Goal: Communication & Community: Answer question/provide support

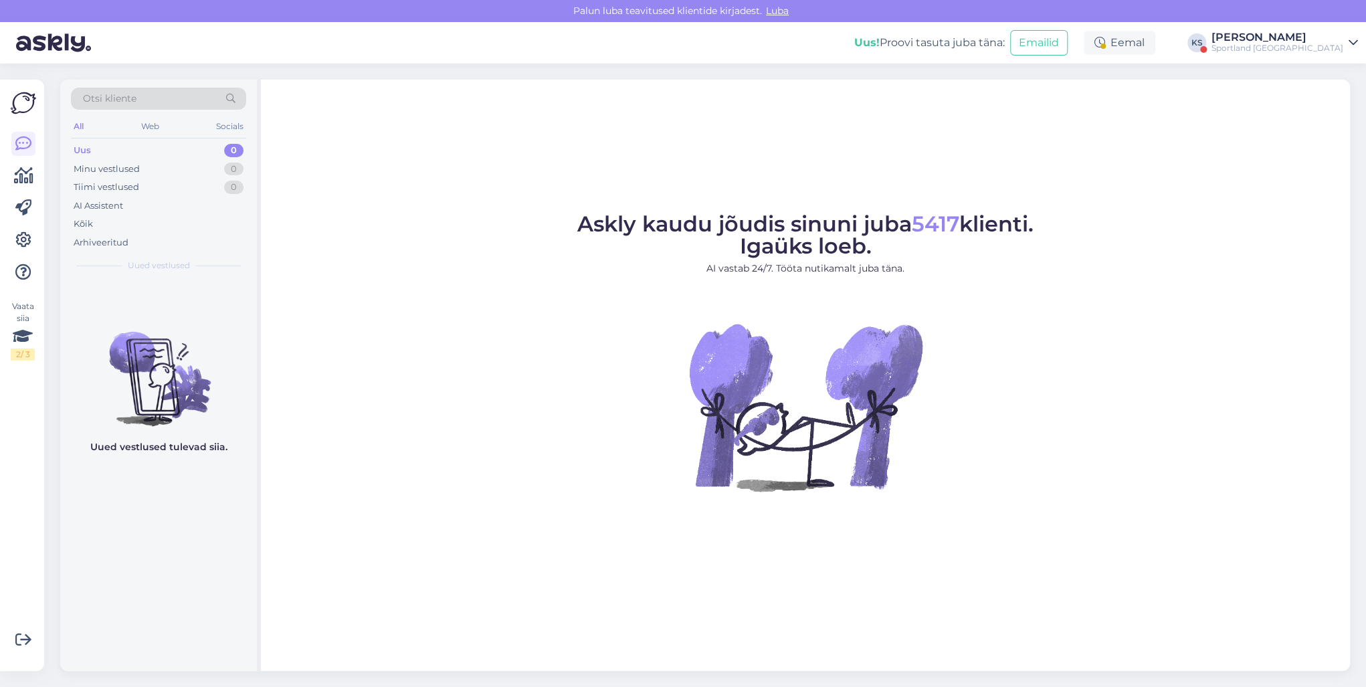
drag, startPoint x: 1291, startPoint y: 39, endPoint x: 1307, endPoint y: 51, distance: 19.9
click at [1291, 39] on div "[PERSON_NAME]" at bounding box center [1277, 37] width 132 height 11
click at [1330, 96] on button "Ava" at bounding box center [1331, 103] width 29 height 21
click at [1315, 55] on div "Uus! Proovi tasuta juba täna: Emailid Eemal KS Kristina Silm Sportland Finland" at bounding box center [683, 42] width 1366 height 41
click at [1320, 49] on div "Sportland Finland" at bounding box center [1277, 48] width 132 height 11
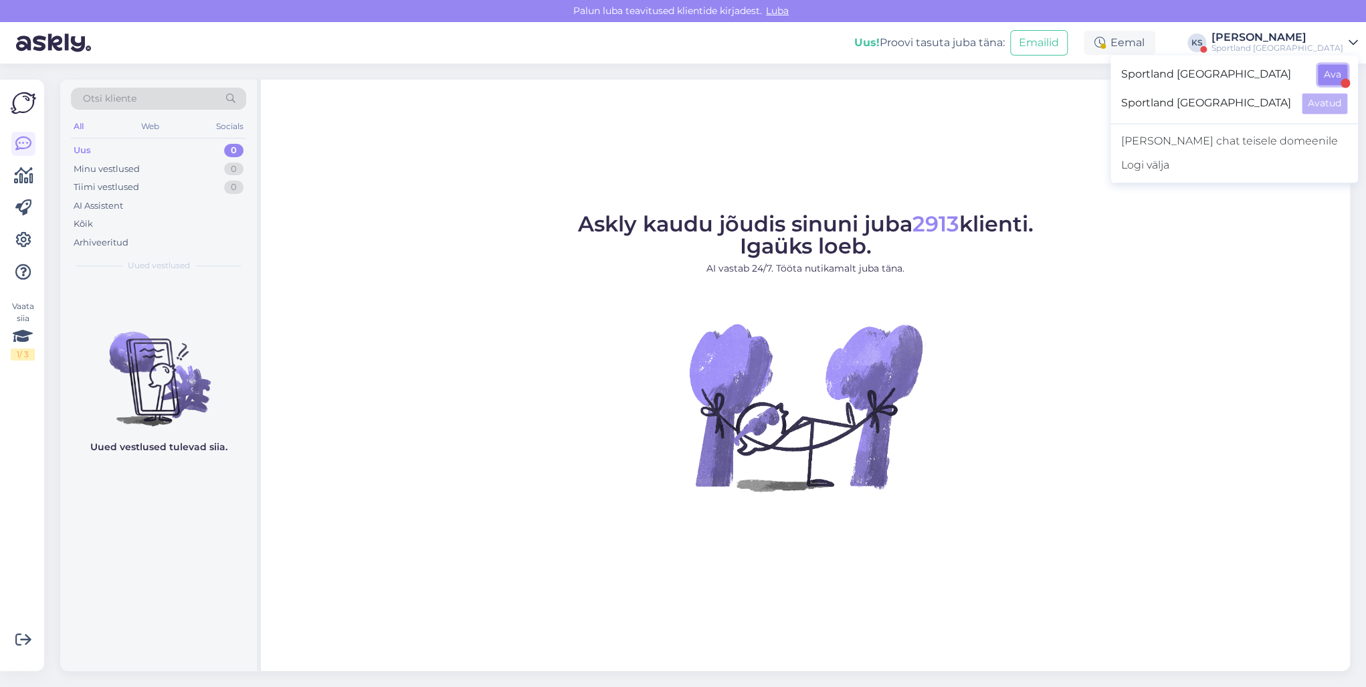
click at [1331, 70] on button "Ava" at bounding box center [1331, 74] width 29 height 21
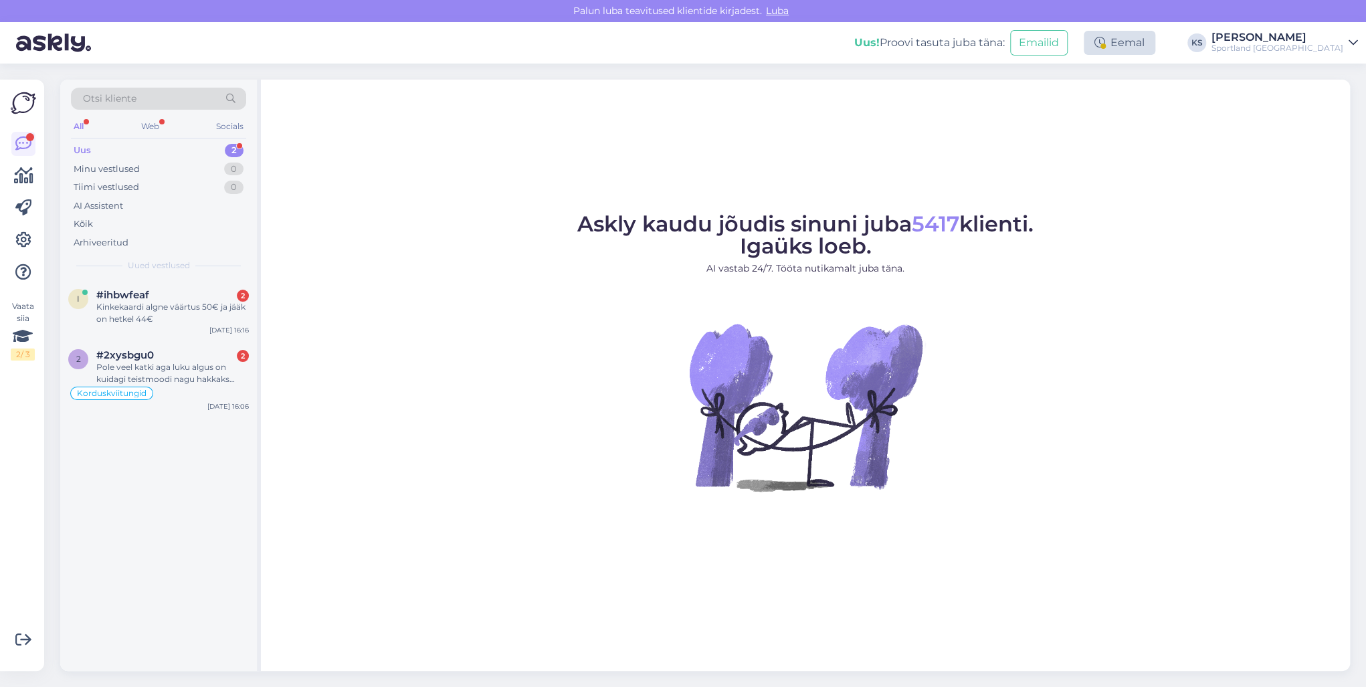
click at [1155, 42] on div "Eemal" at bounding box center [1119, 43] width 72 height 24
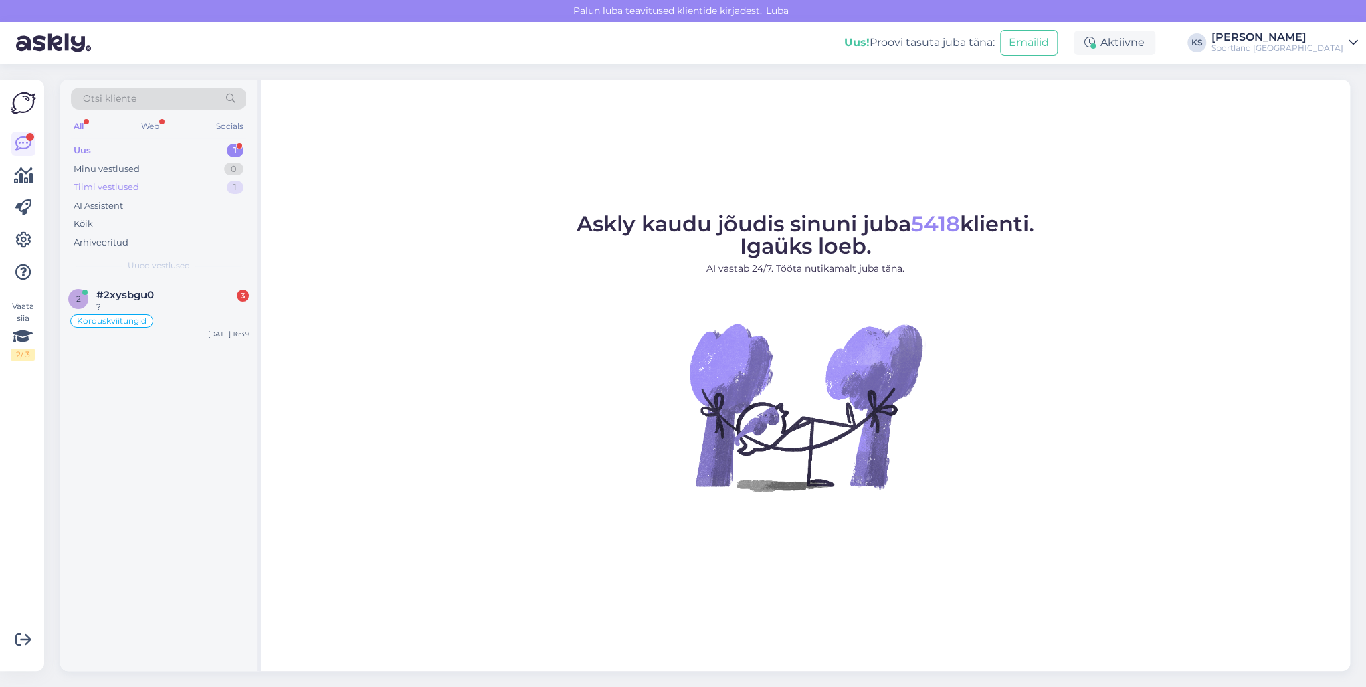
click at [236, 190] on div "1" at bounding box center [235, 187] width 17 height 13
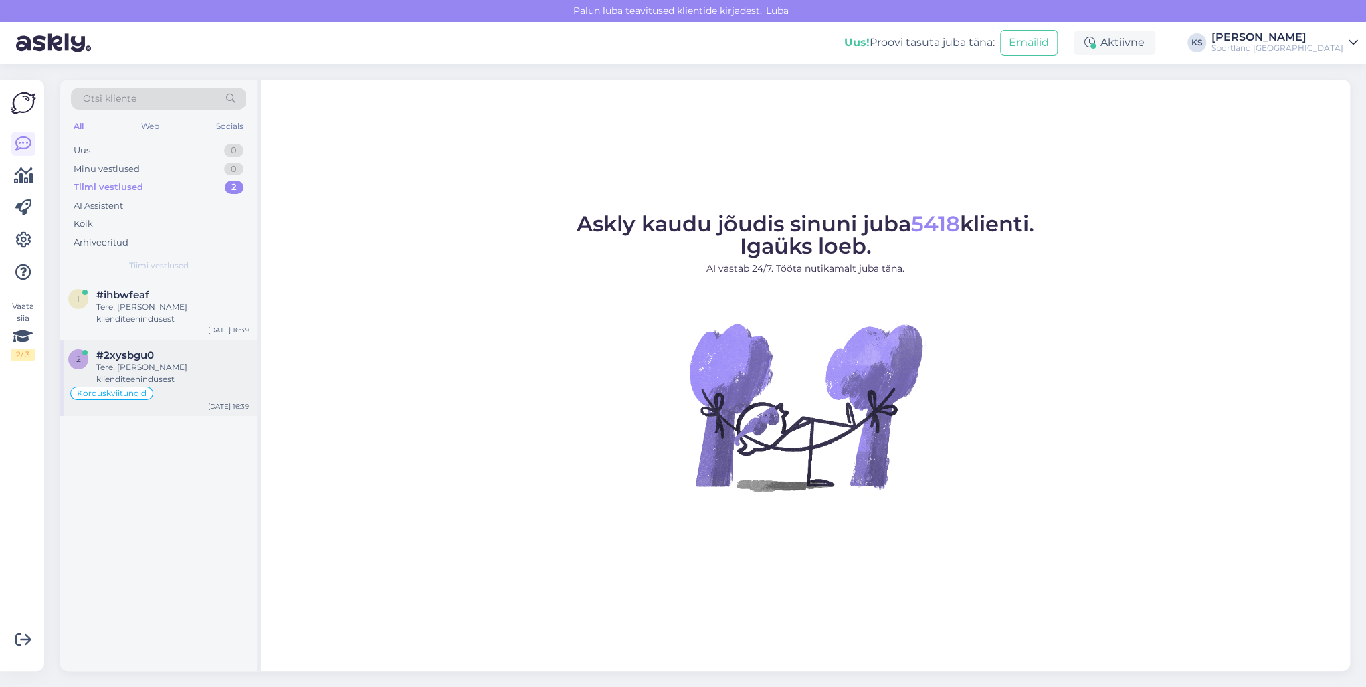
click at [198, 360] on div "#2xysbgu0" at bounding box center [172, 355] width 152 height 12
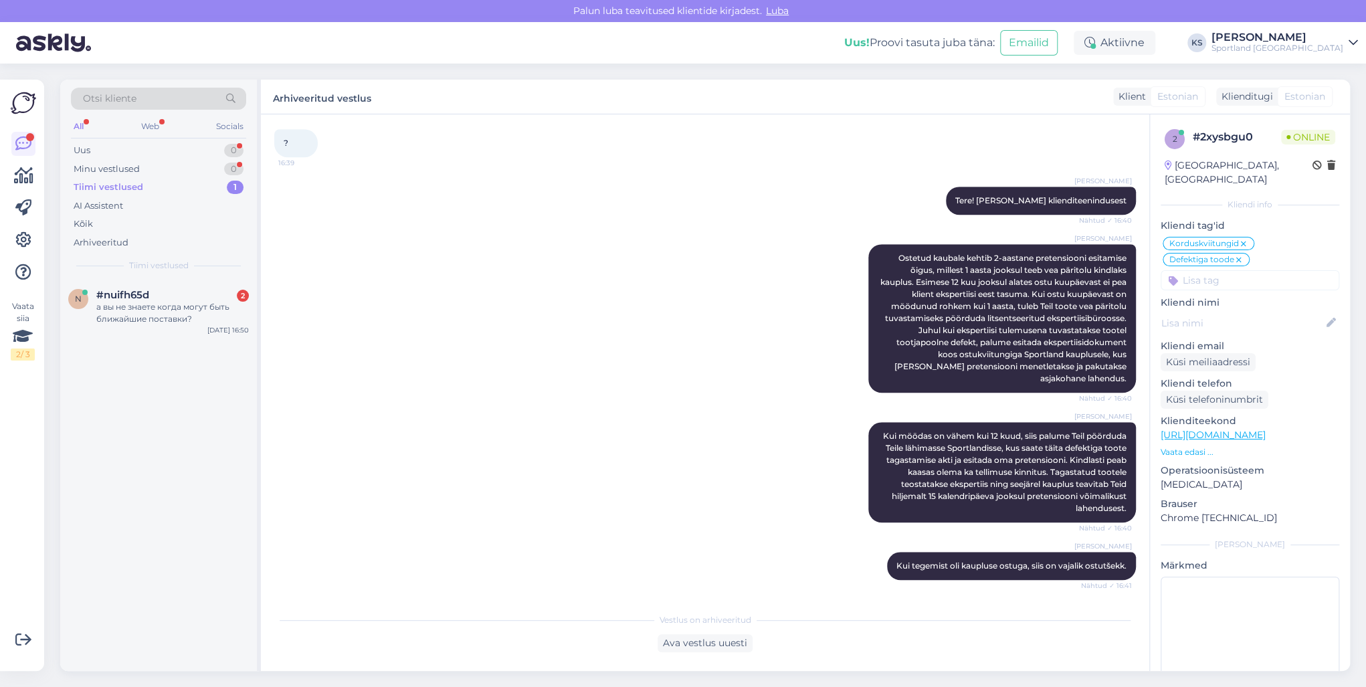
scroll to position [687, 0]
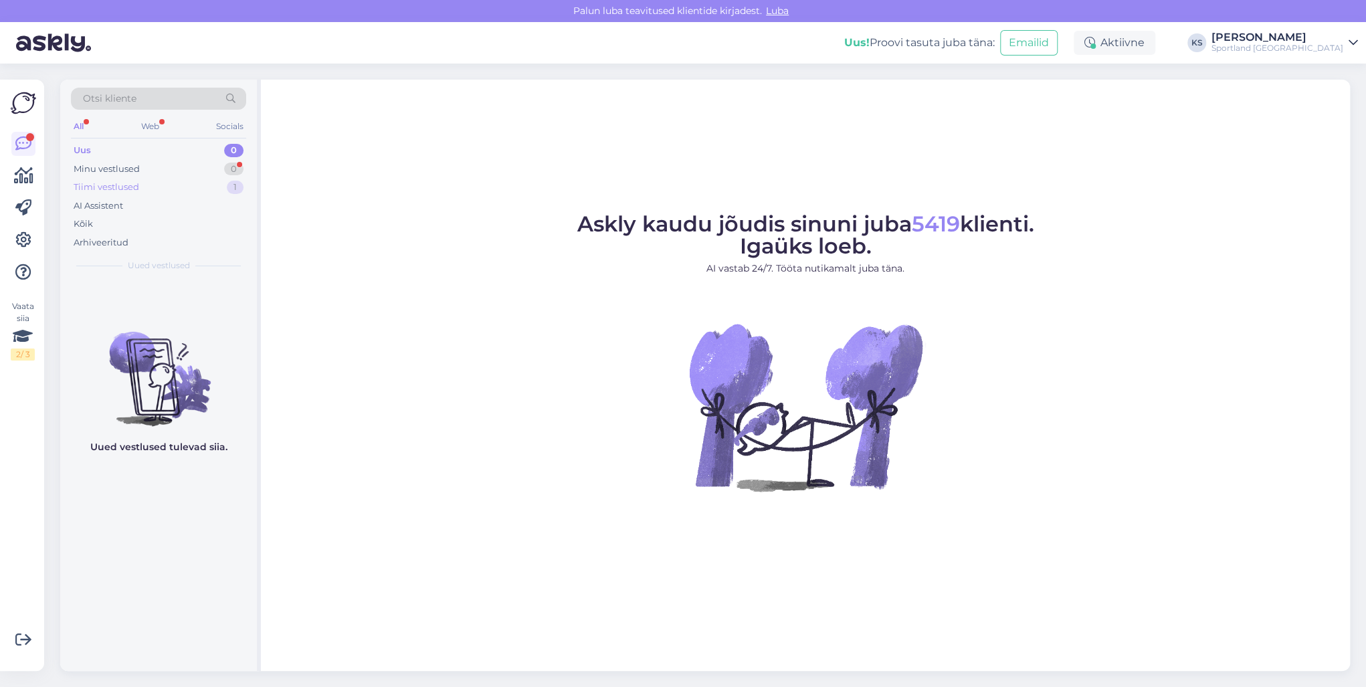
click at [193, 180] on div "Tiimi vestlused 1" at bounding box center [158, 187] width 175 height 19
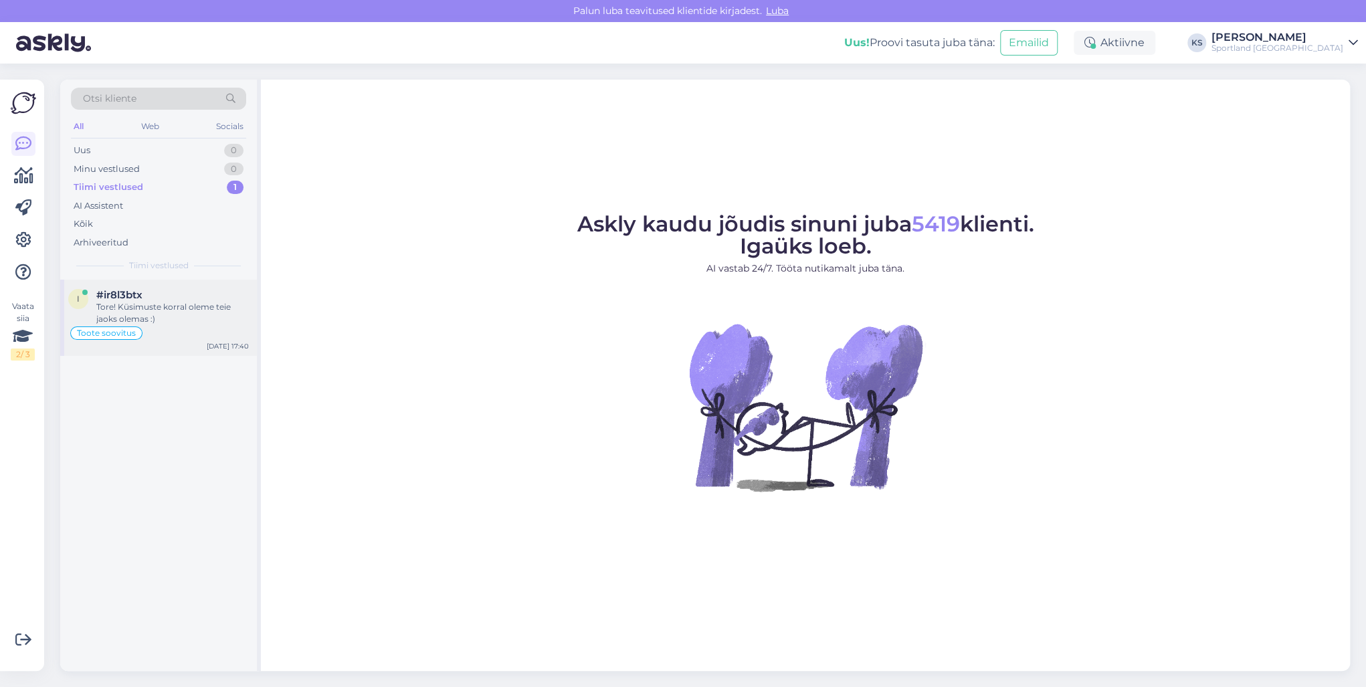
click at [203, 316] on div "Tore! Küsimuste korral oleme teie jaoks olemas :)" at bounding box center [172, 313] width 152 height 24
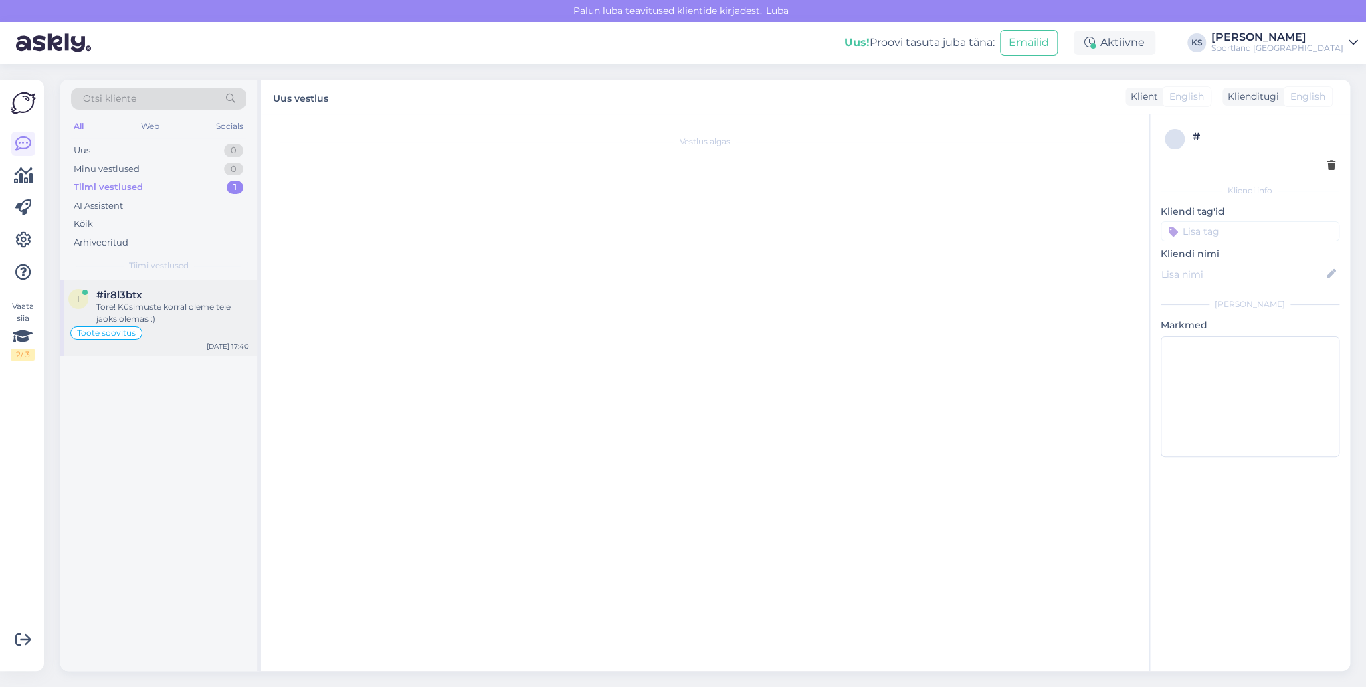
scroll to position [155, 0]
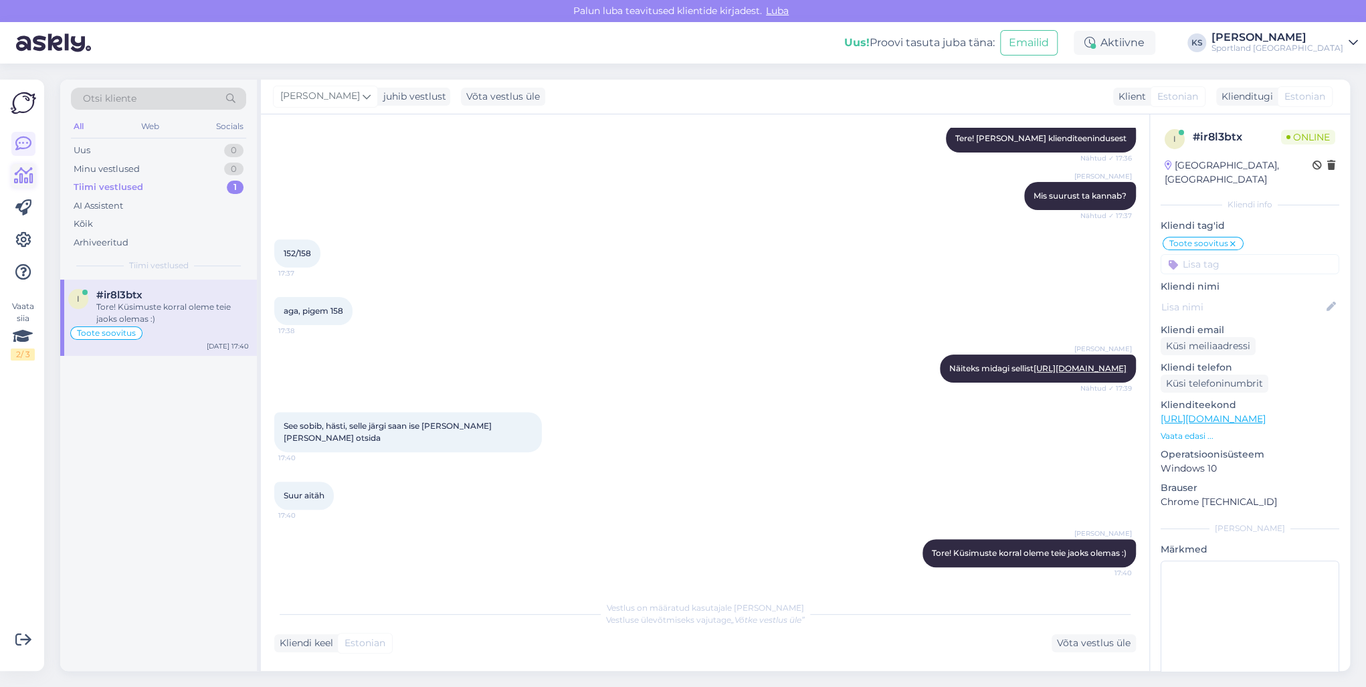
click at [27, 179] on icon at bounding box center [23, 176] width 19 height 16
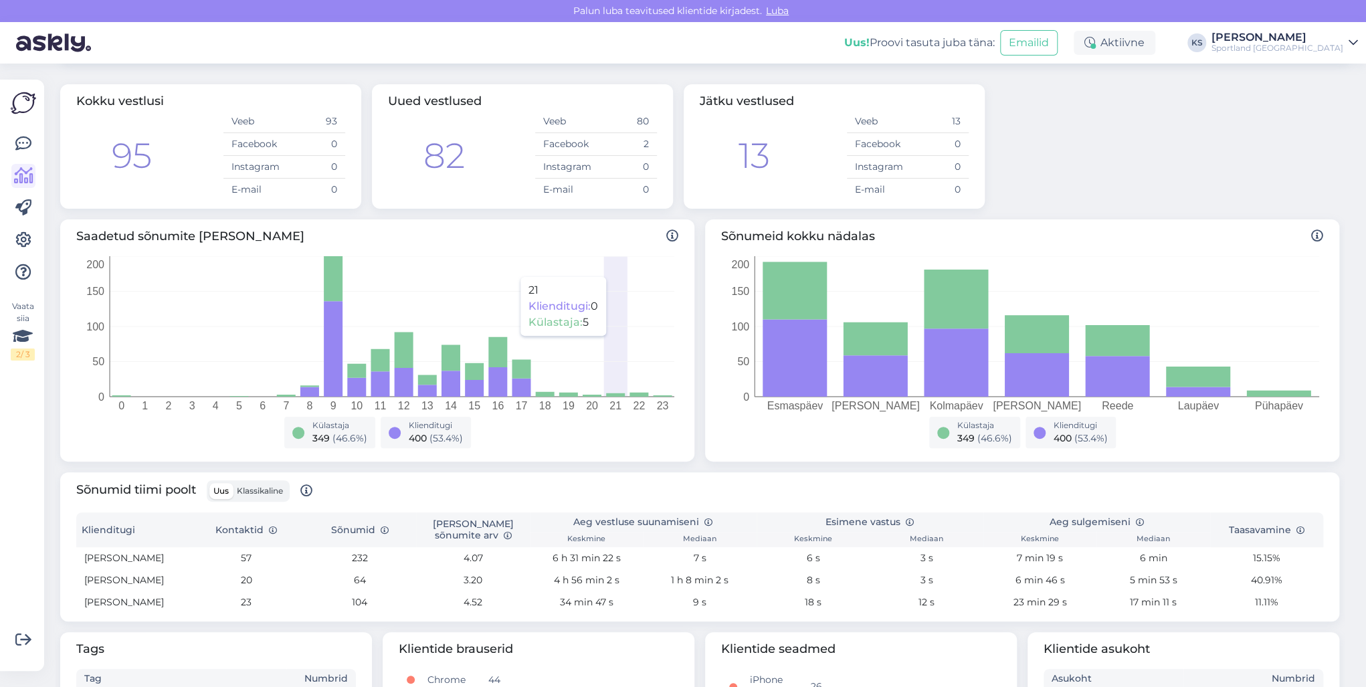
scroll to position [107, 0]
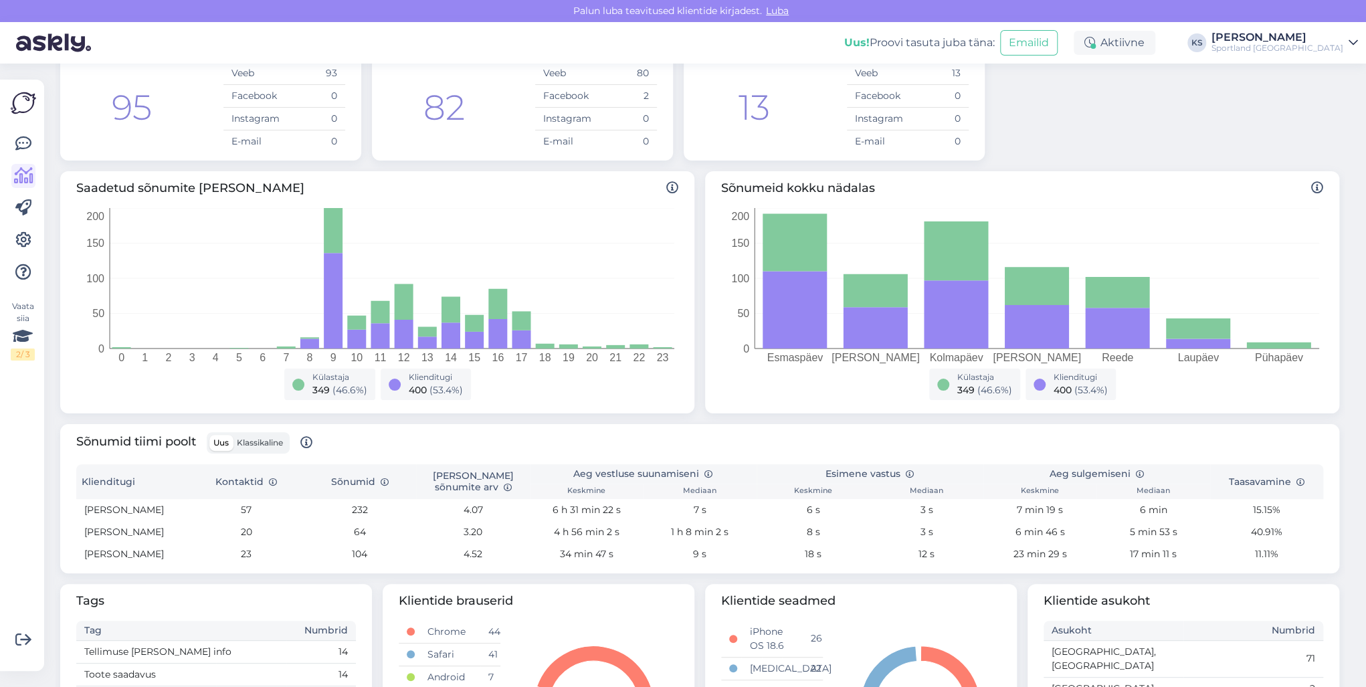
click at [271, 435] on label "Klassikaline" at bounding box center [260, 443] width 54 height 16
click at [233, 435] on input "Klassikaline" at bounding box center [233, 435] width 0 height 0
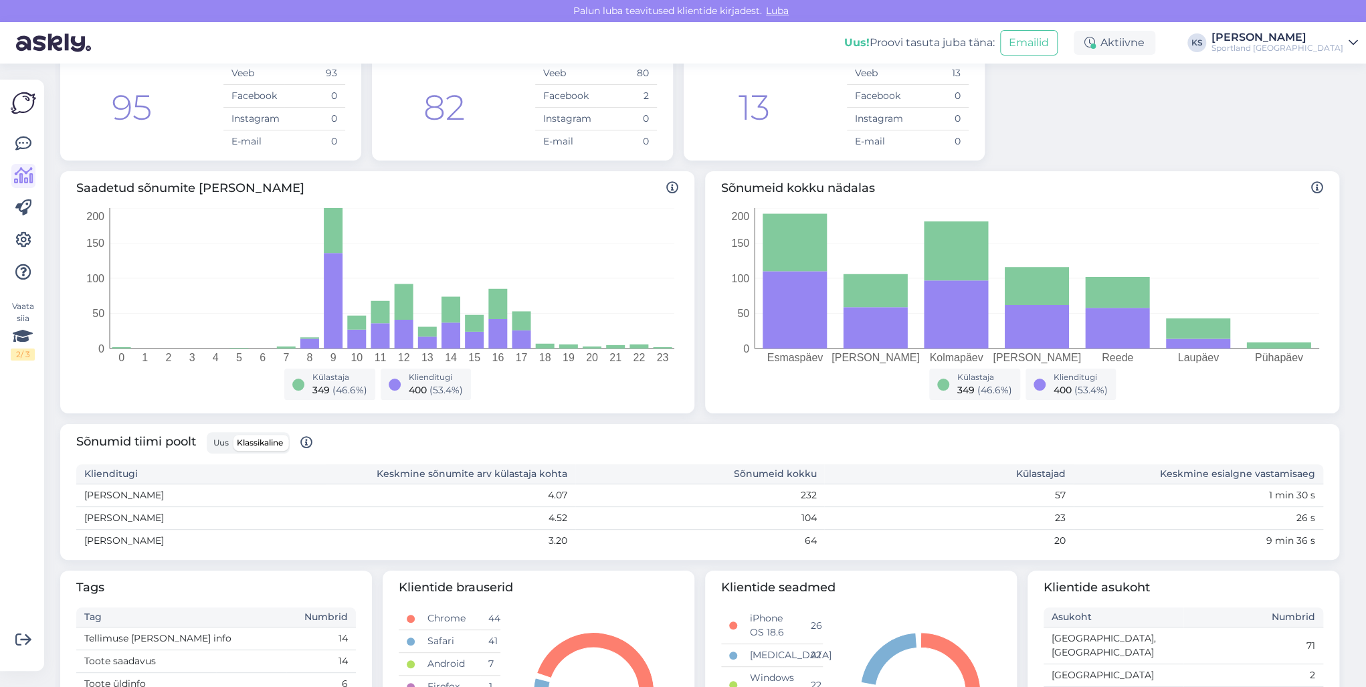
click at [229, 439] on span "Uus" at bounding box center [220, 442] width 15 height 10
click at [209, 435] on input "Uus" at bounding box center [209, 435] width 0 height 0
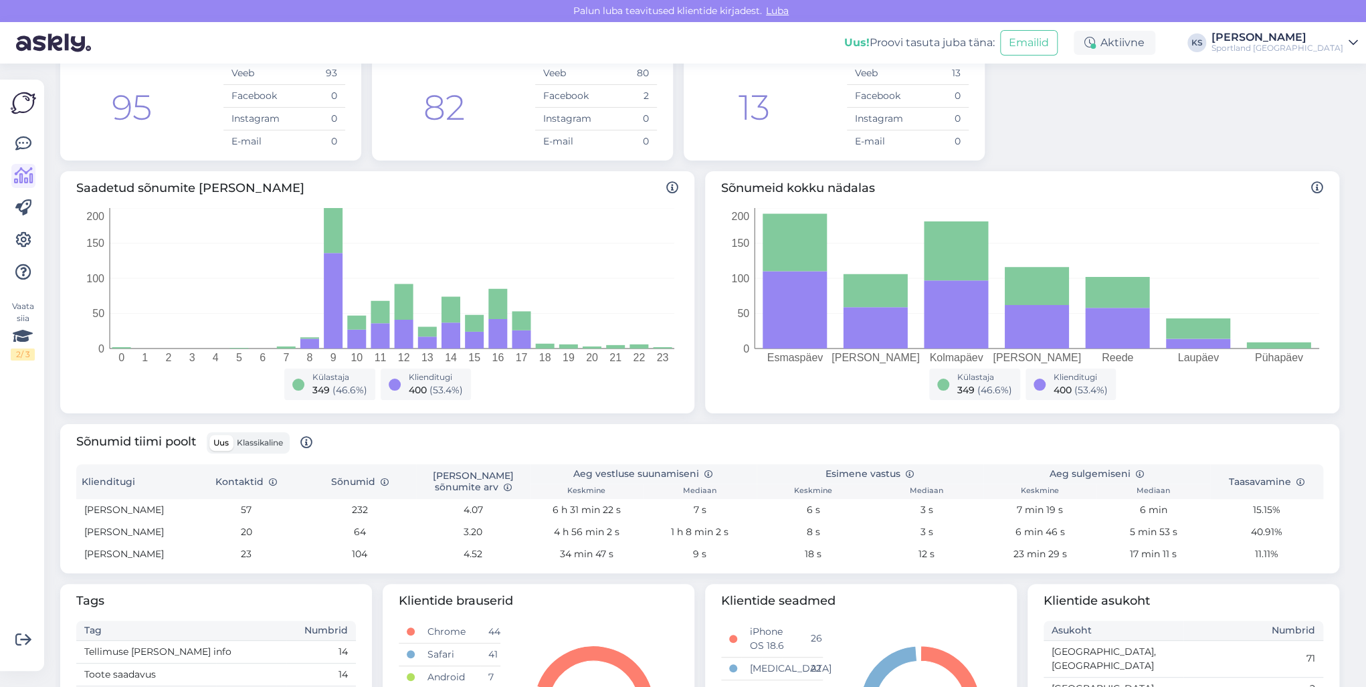
scroll to position [315, 0]
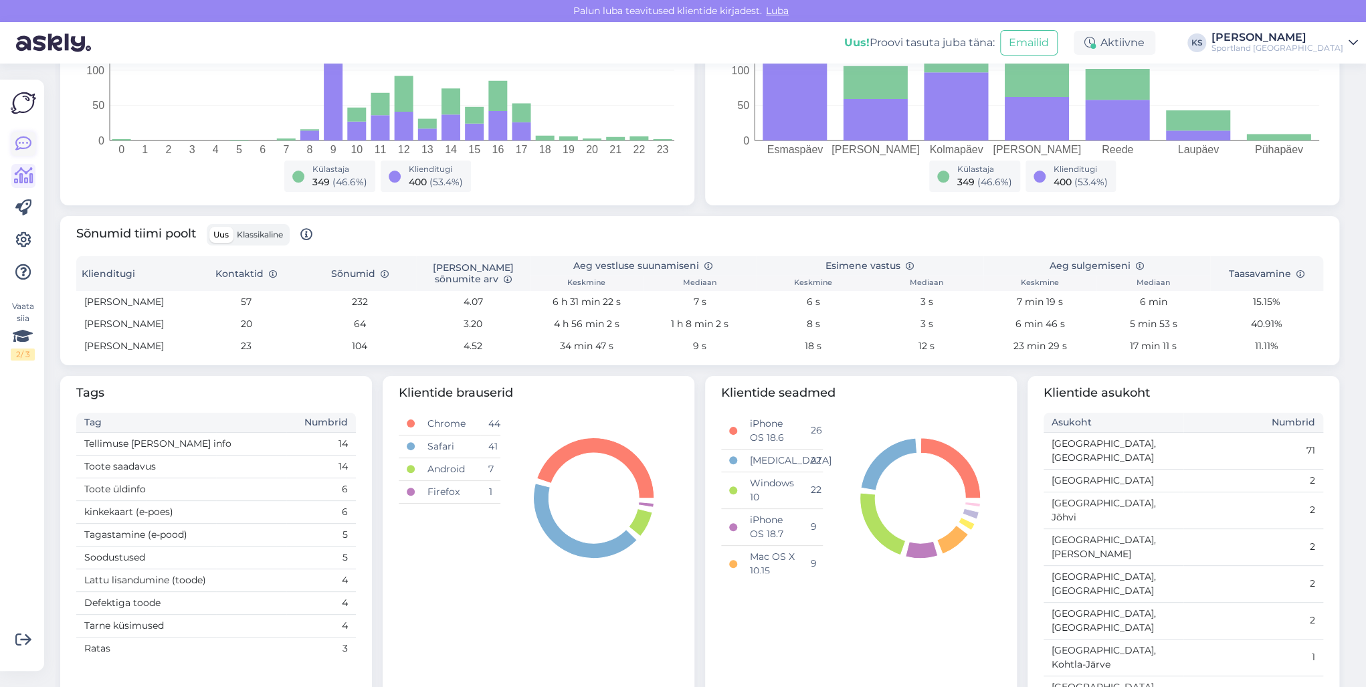
click at [27, 154] on link at bounding box center [23, 144] width 24 height 24
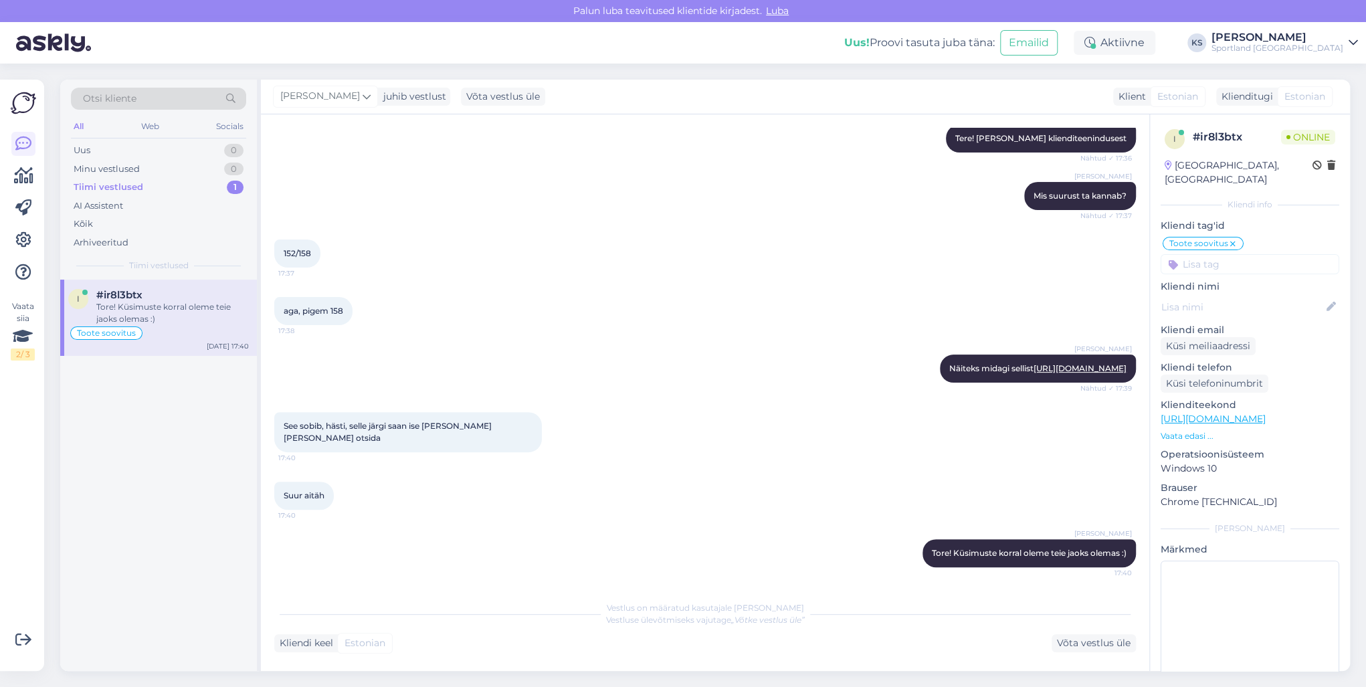
scroll to position [143, 0]
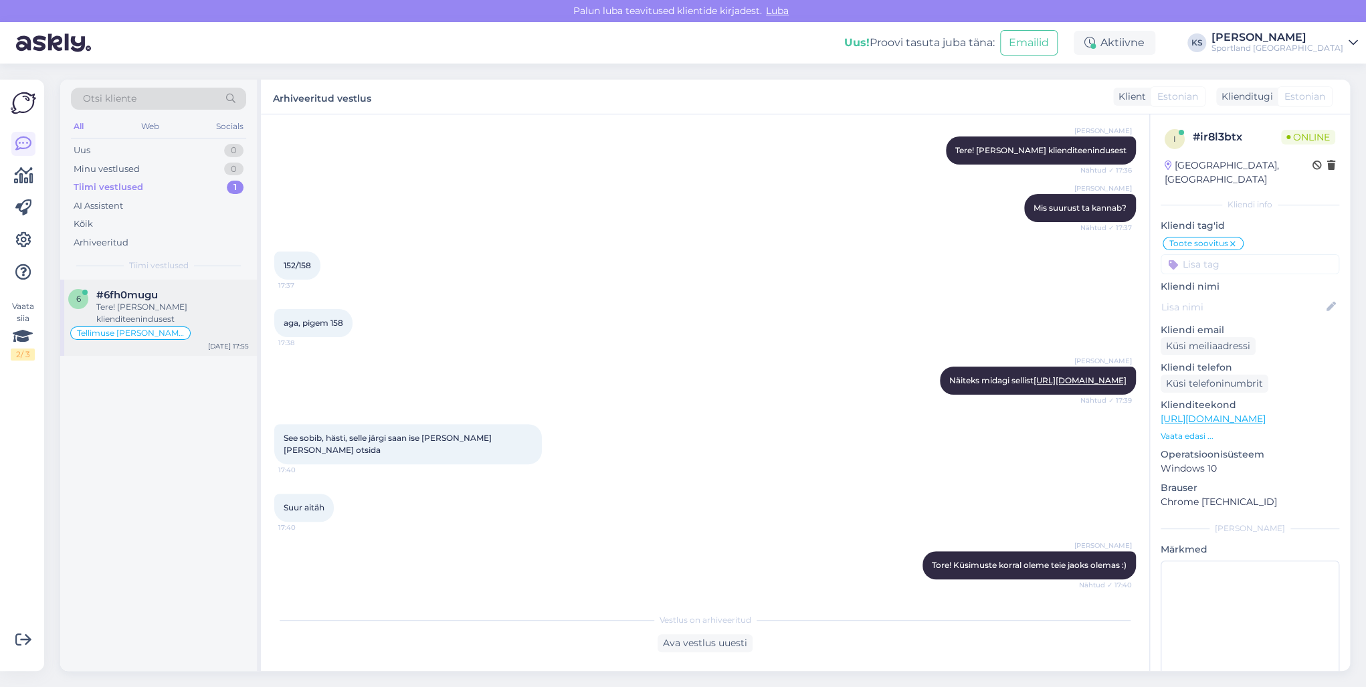
click at [193, 345] on div "6 #6fh0mugu Tere! Olen Carmen klienditeenindusest Tellimuse üldine info Oct 7 1…" at bounding box center [158, 318] width 197 height 76
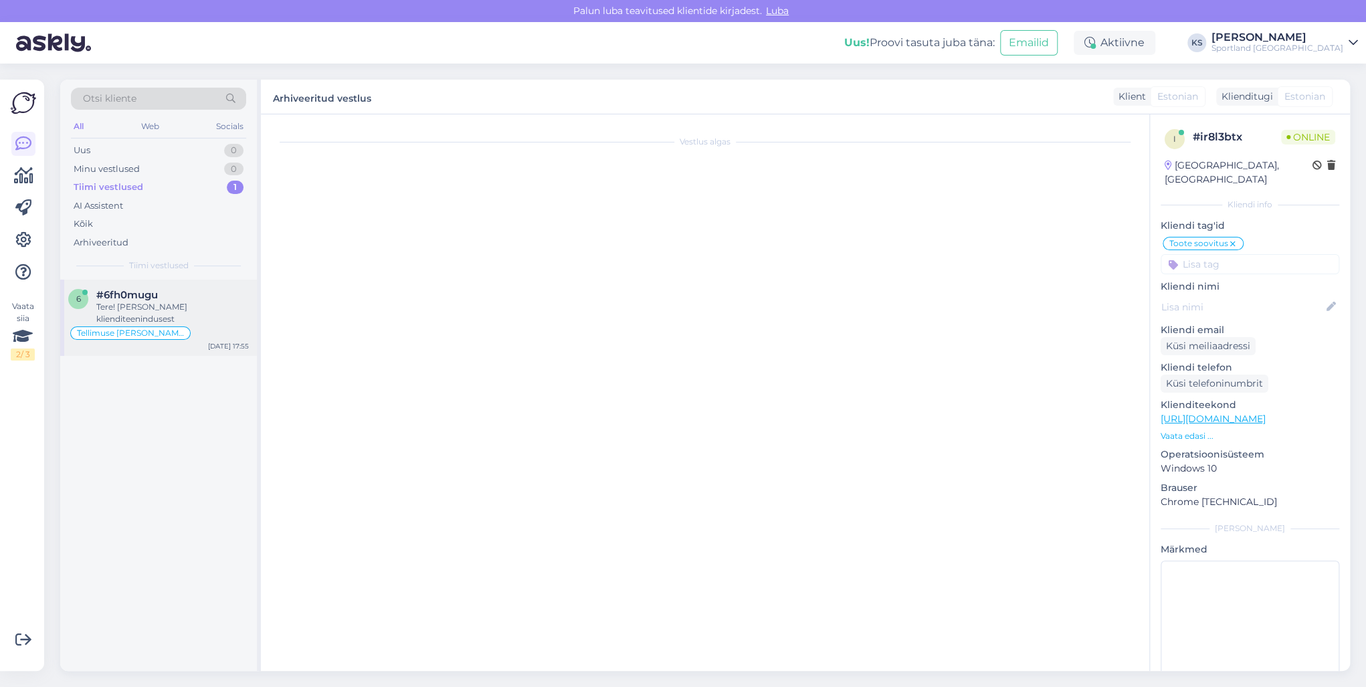
scroll to position [721, 0]
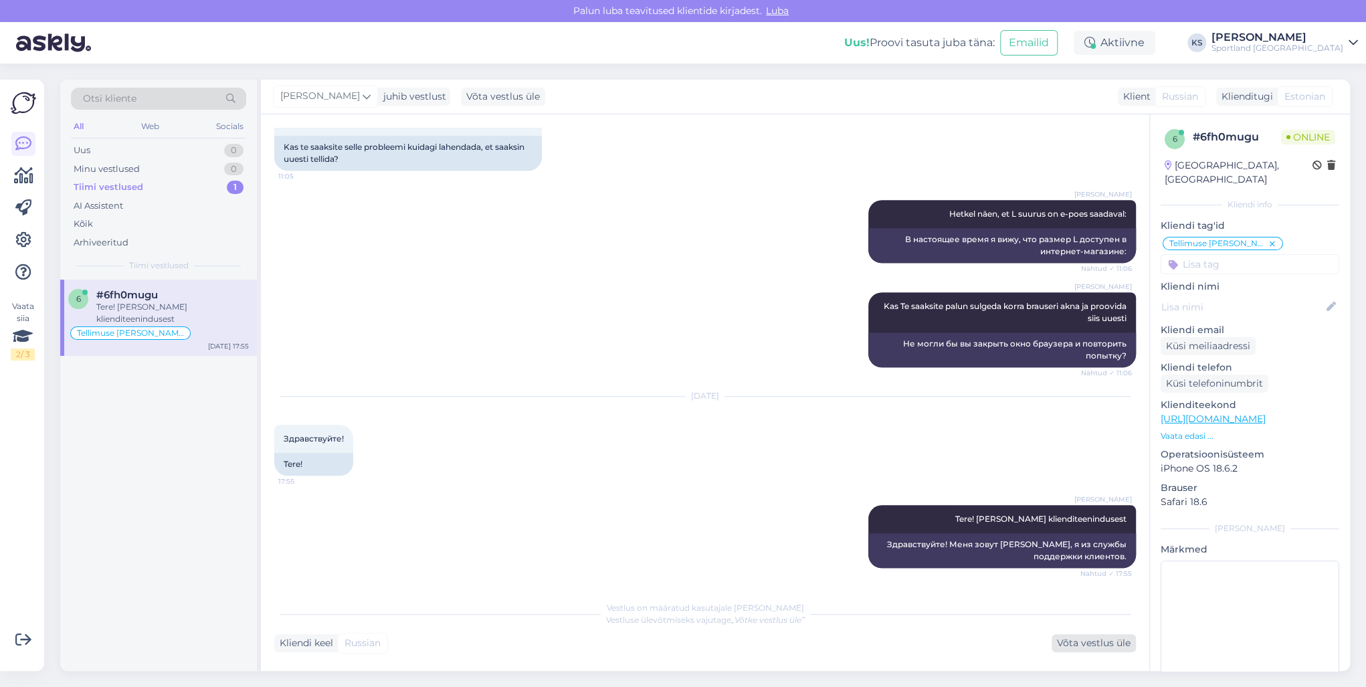
click at [1077, 636] on div "Võta vestlus üle" at bounding box center [1093, 643] width 84 height 18
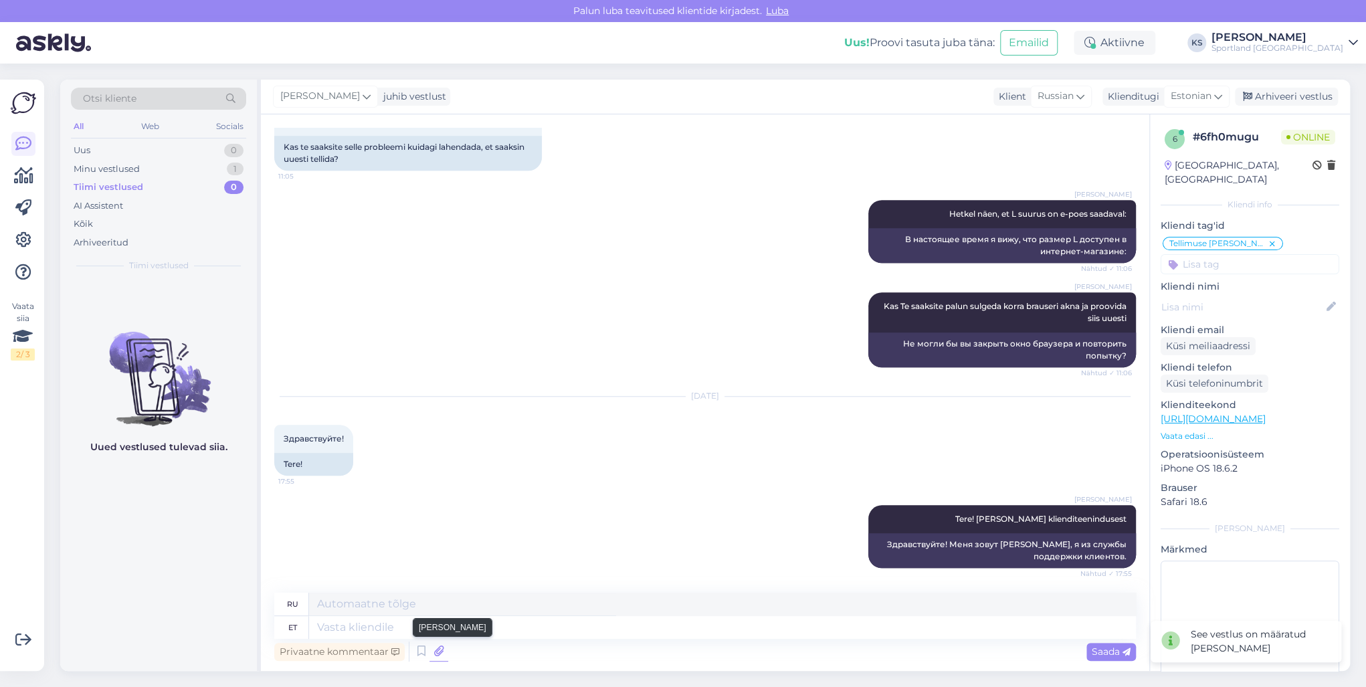
click at [433, 649] on icon at bounding box center [438, 651] width 19 height 20
click at [425, 646] on icon at bounding box center [421, 651] width 16 height 20
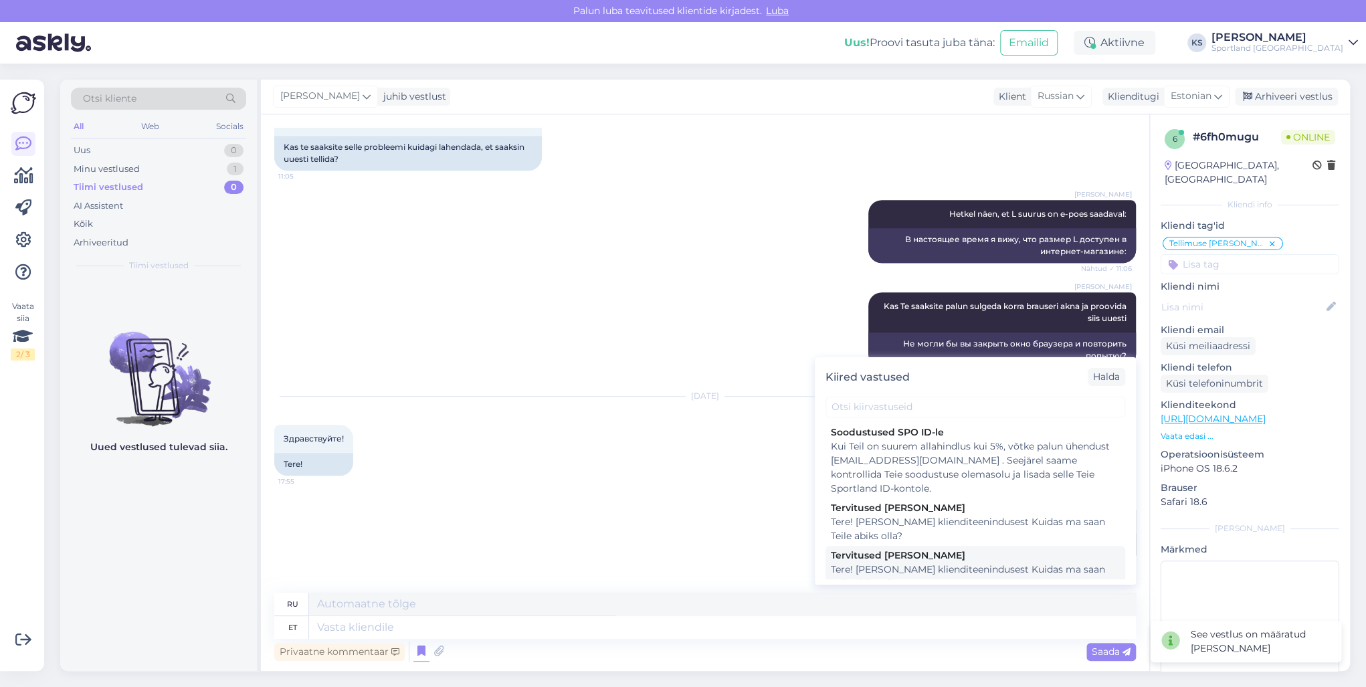
click at [874, 564] on div "Tere! Olen Carmen klienditeenindusest Kuidas ma saan Teile abiks olla?" at bounding box center [975, 576] width 289 height 28
type textarea "Здравствуйте! Я Кармен из службы поддержки клиентов Чем я могу вам помочь?"
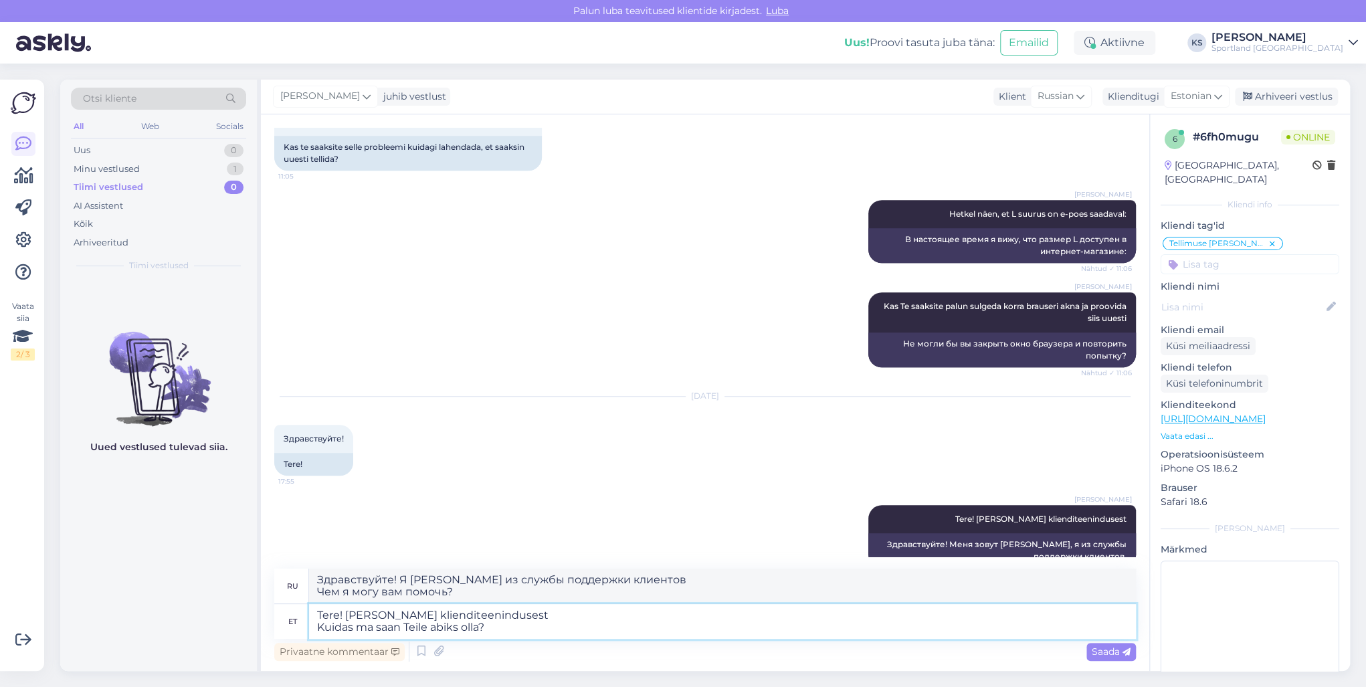
drag, startPoint x: 526, startPoint y: 619, endPoint x: 314, endPoint y: 618, distance: 212.0
click at [314, 618] on textarea "Tere! Olen Carmen klienditeenindusest Kuidas ma saan Teile abiks olla?" at bounding box center [722, 621] width 827 height 35
click at [312, 626] on textarea "Kuidas ma saan Teile abiks olla?" at bounding box center [722, 621] width 827 height 35
type textarea "Kuidas ma saan Teile abiks olla?"
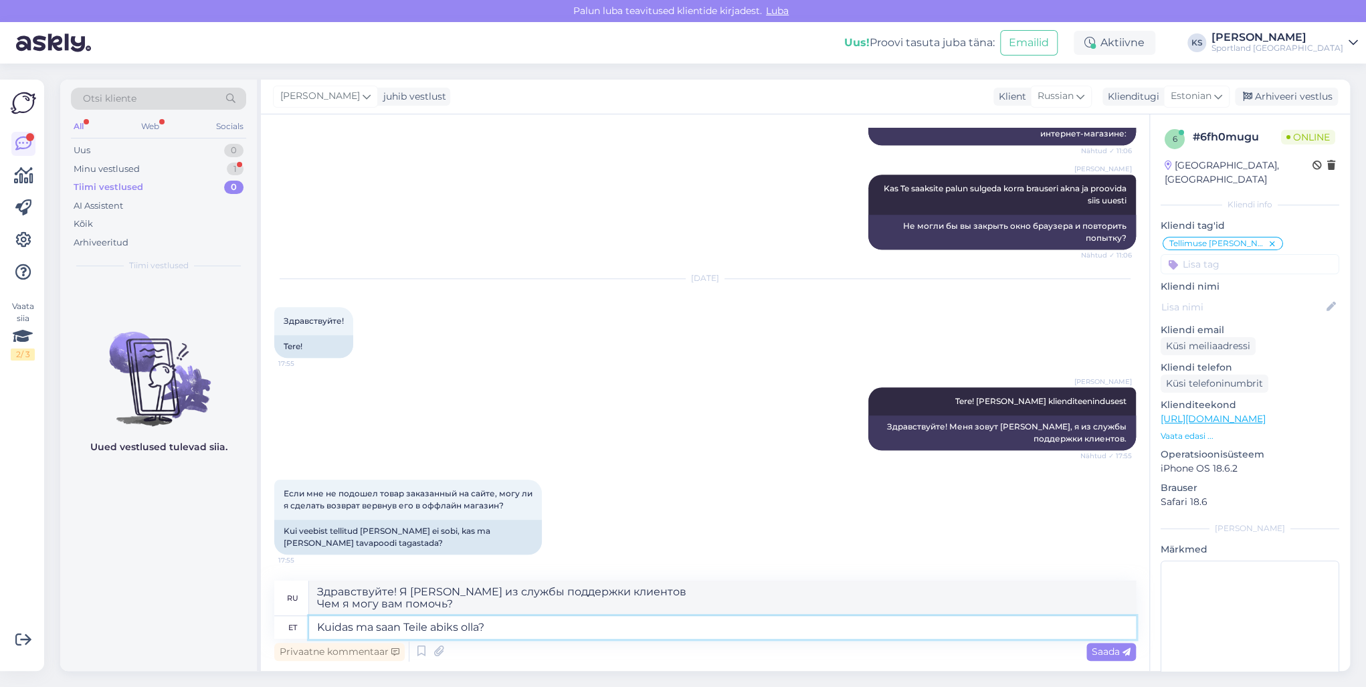
type textarea "Могу я чем-нибудь помочь?"
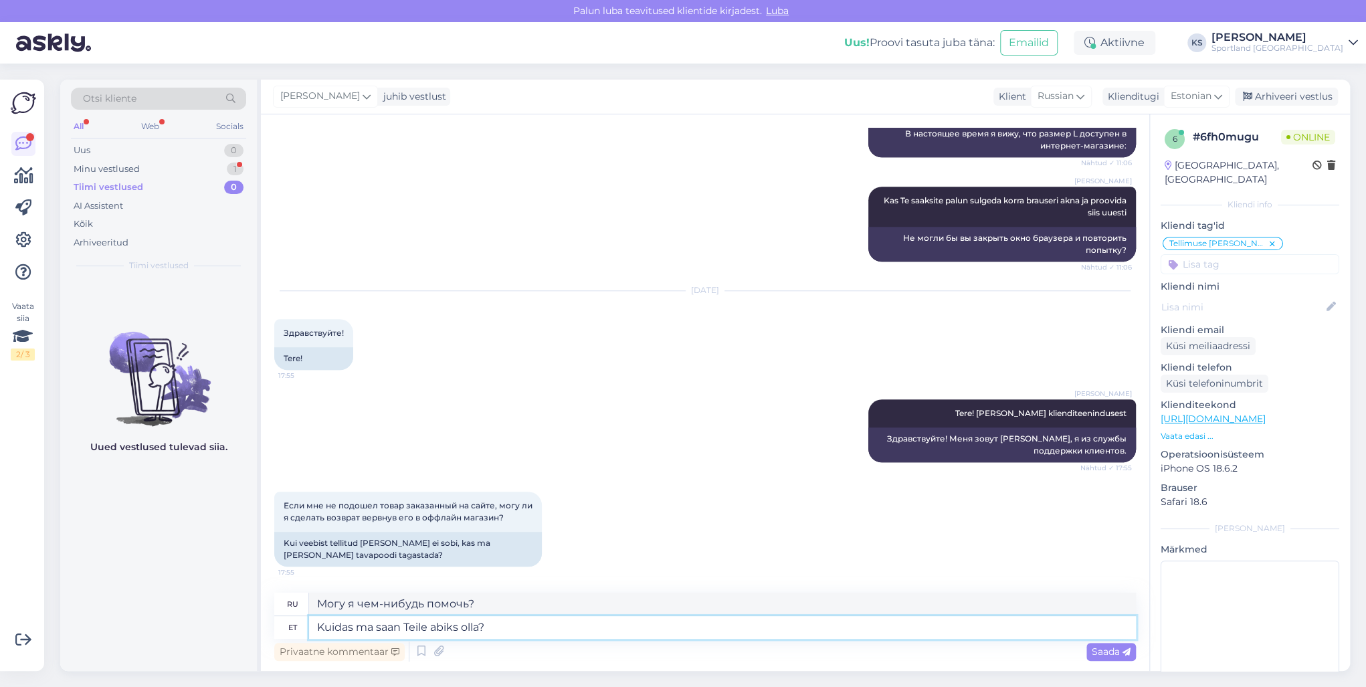
drag, startPoint x: 523, startPoint y: 636, endPoint x: 233, endPoint y: 631, distance: 290.3
click at [233, 631] on div "Otsi kliente All Web Socials Uus 0 Minu vestlused 1 Tiimi vestlused 0 AI Assist…" at bounding box center [704, 375] width 1289 height 591
type textarea "Jah,"
type textarea "Да,"
type textarea "Jah, Teile so"
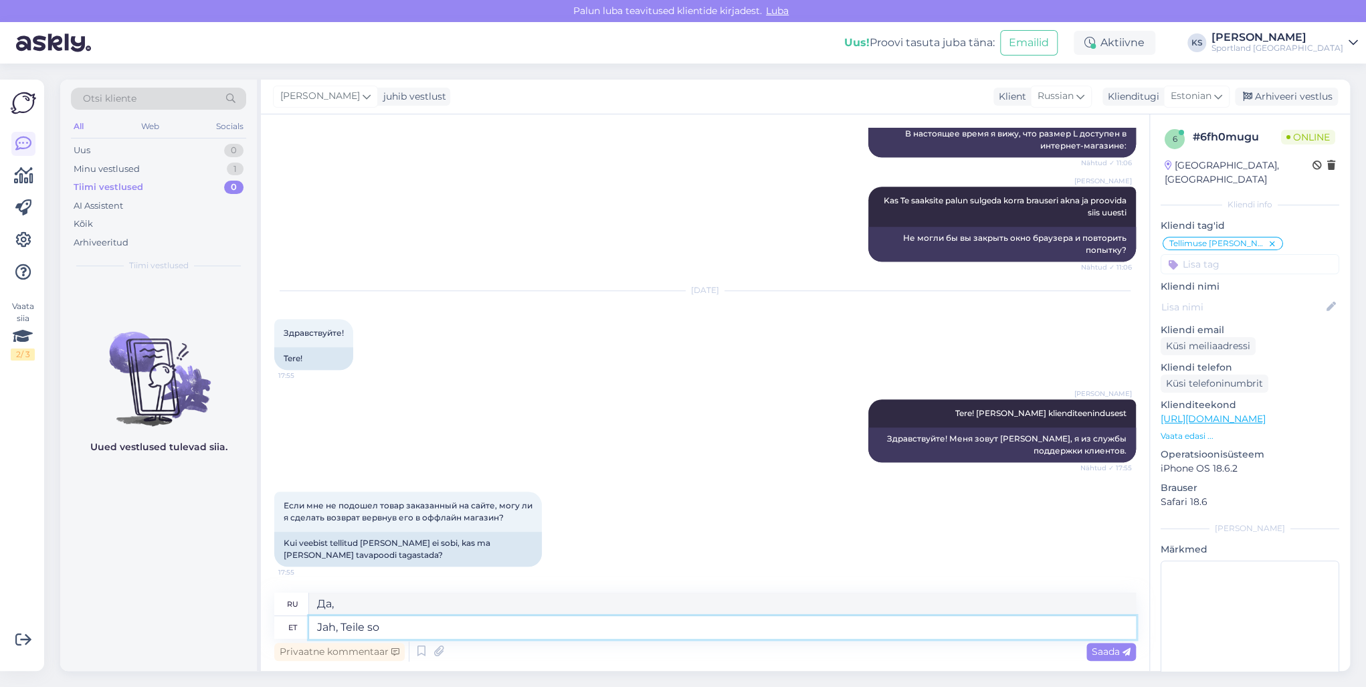
type textarea "Да, для тебя."
type textarea "Jah, Teile sobivass eka"
type textarea "Да, вам подходит."
type textarea "Jah, Teile sobivass ekauplusesse."
type textarea "Да, вы можете зайти в интернет-магазин."
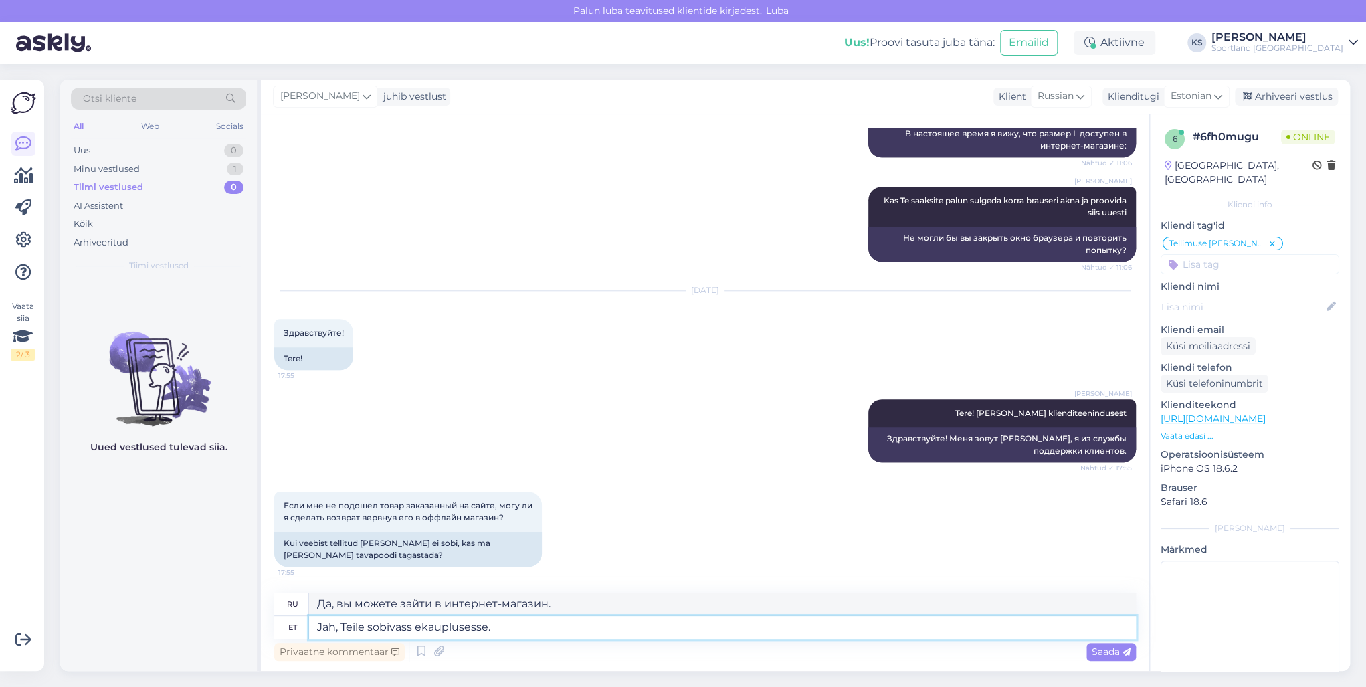
click at [420, 625] on textarea "Jah, Teile sobivass ekauplusesse." at bounding box center [722, 627] width 827 height 23
type textarea "Jah, Teile sobivasse kauplusesse."
type textarea "Да, в магазин, который вам подходит."
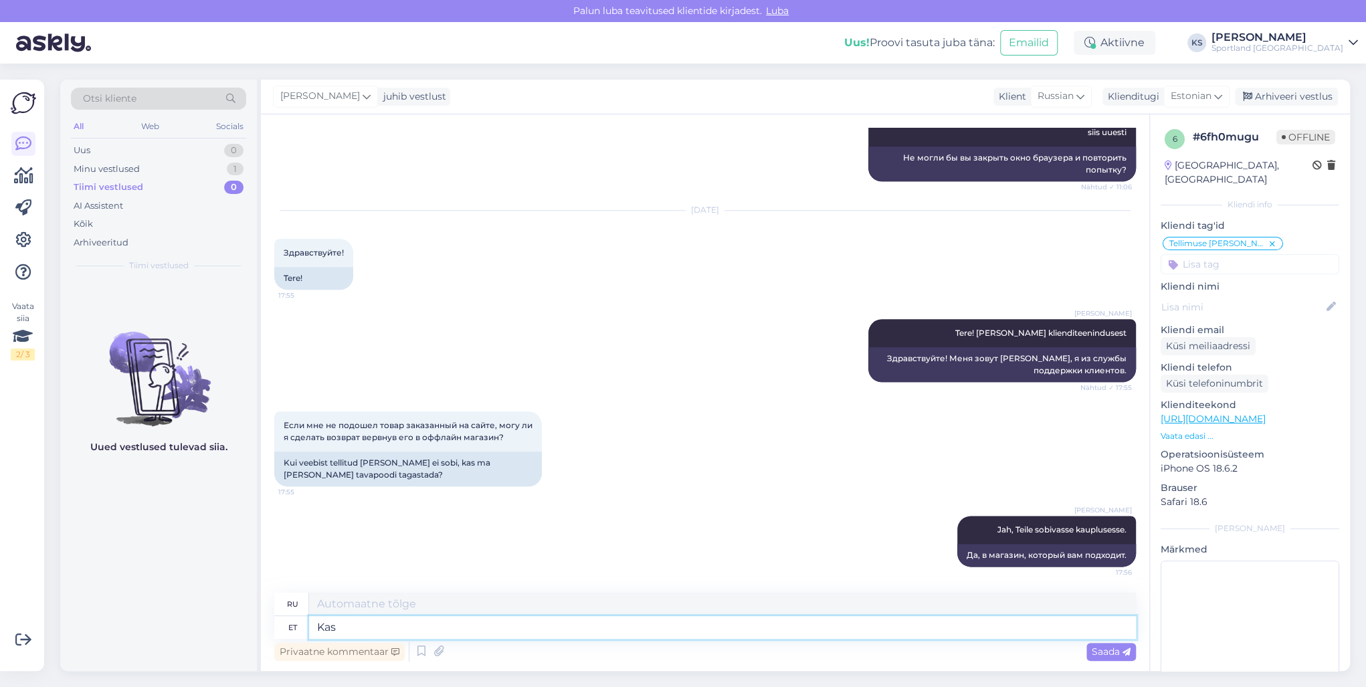
type textarea "Kas s"
type textarea "Является"
type textarea "Kas saan ve"
type textarea "Могу ли я"
type textarea "Kas saan veel a"
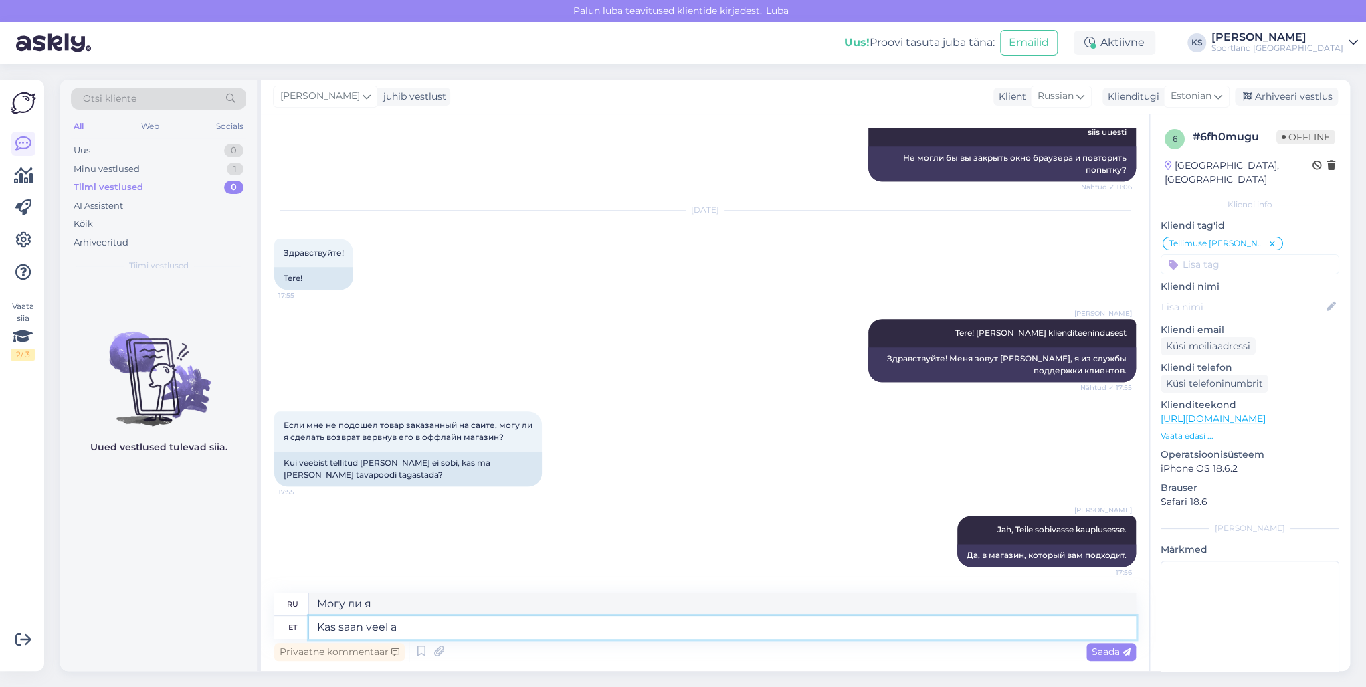
type textarea "Можно мне еще?"
type textarea "Kas saan veel aidata?"
type textarea "Могу ли я еще помочь?"
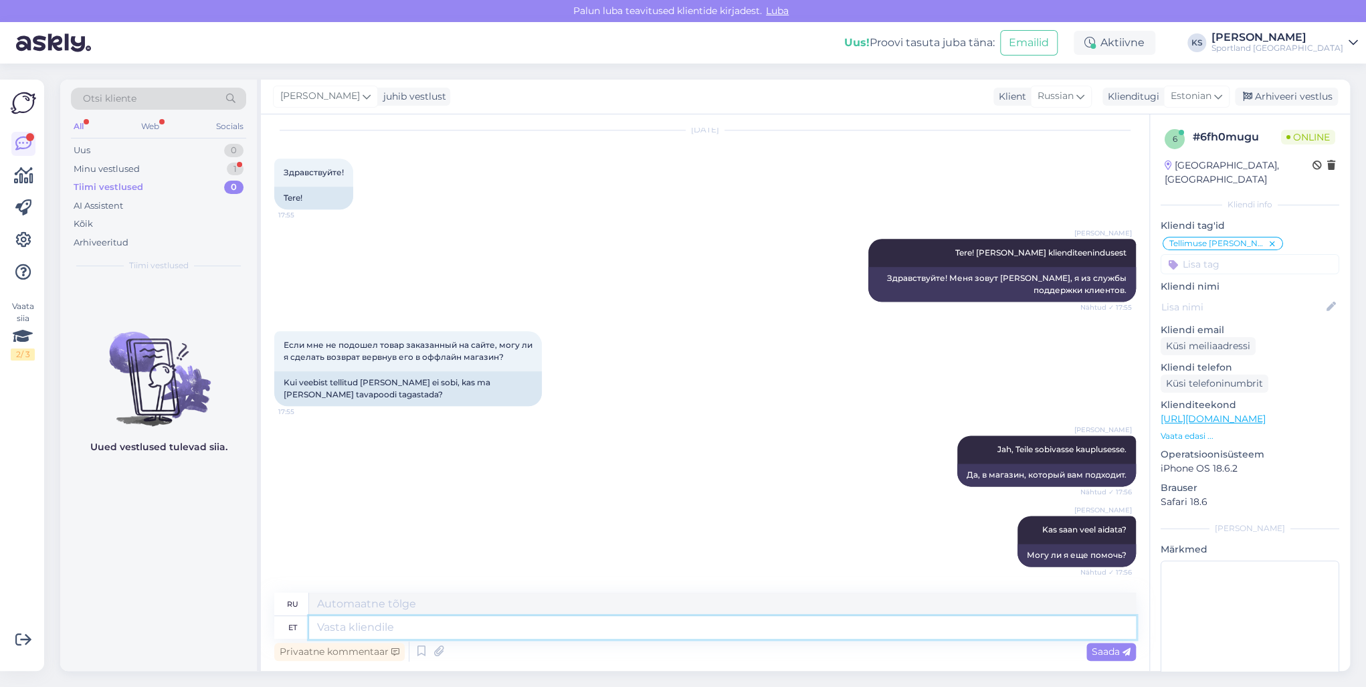
scroll to position [1067, 0]
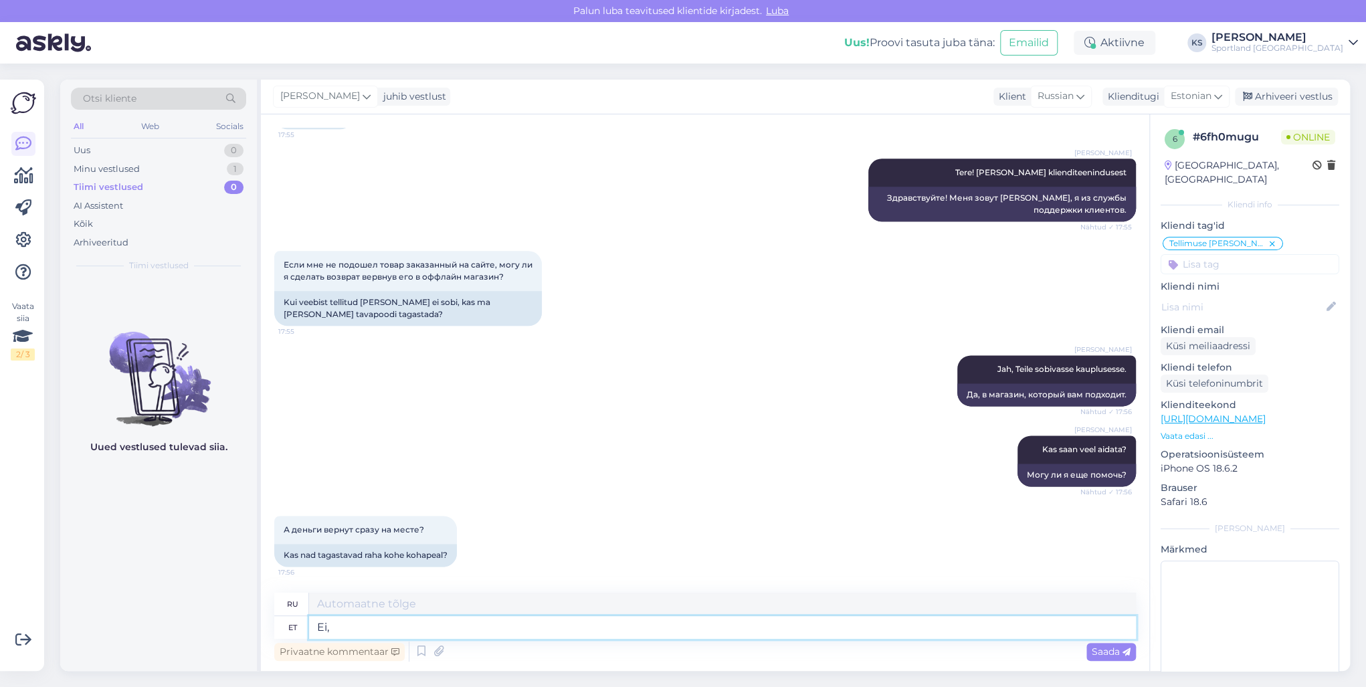
type textarea "Ei,"
type textarea "Нет,"
type textarea "Ei, tagasimakse v"
type textarea "Нет, возврат"
type textarea "Ei, tagasimakse vormistatakse 14"
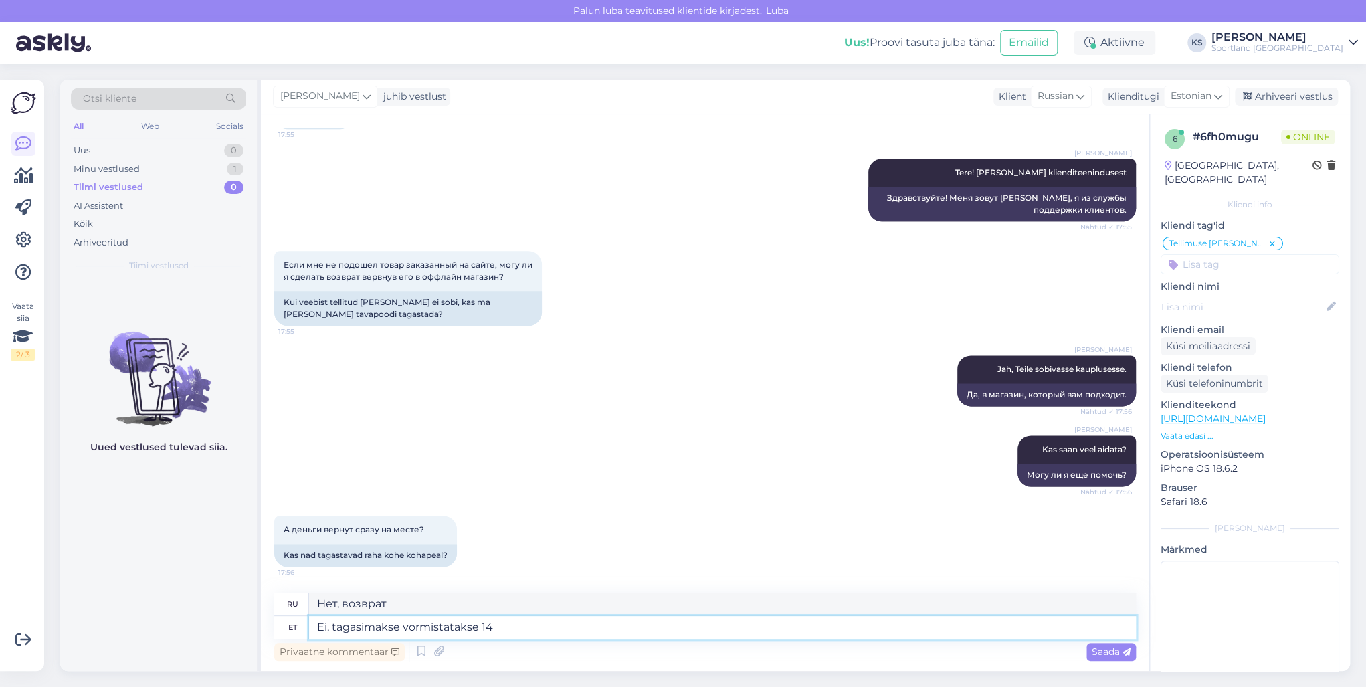
type textarea "Нет, возврат будет произведен."
type textarea "Ei, tagasimakse vormistatakse 14 pä"
type textarea "Нет, возврат будет обработан 14-го числа."
type textarea "Ei, tagasimakse vormistatakse 14 päeva j"
type textarea "Нет, возврат будет произведен в течение 14 дней."
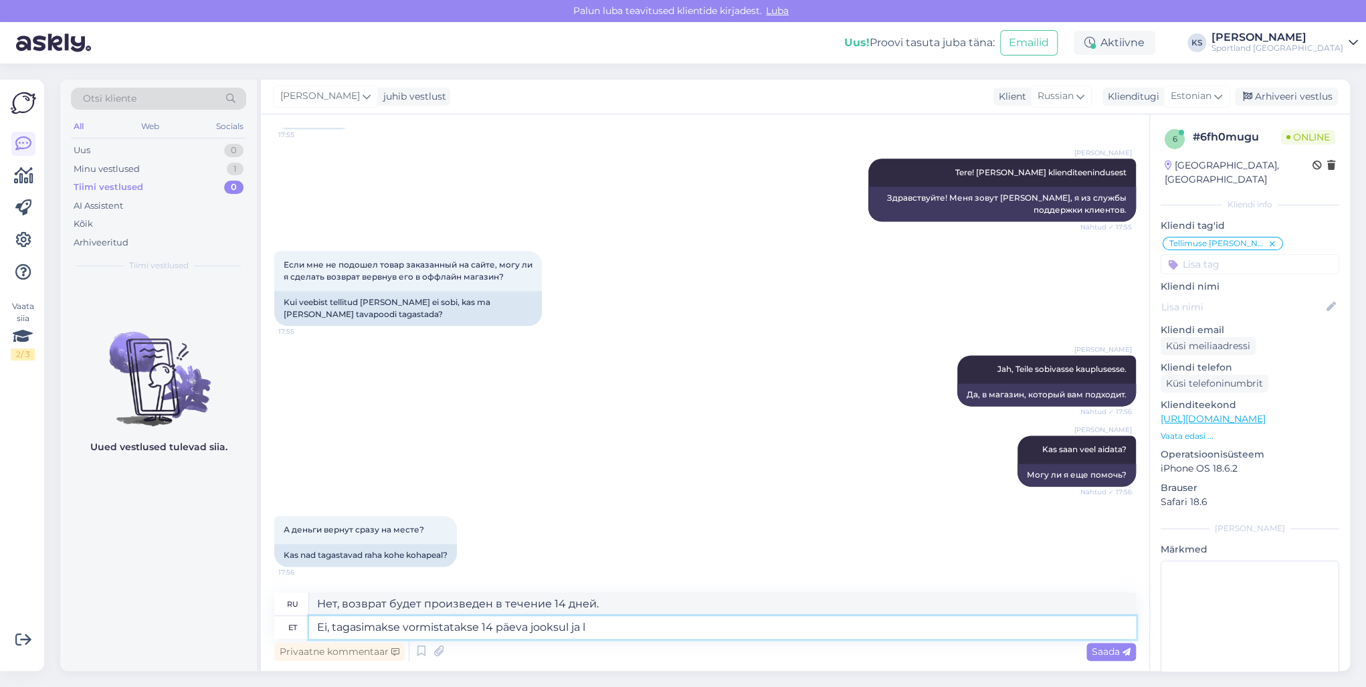
type textarea "Ei, tagasimakse vormistatakse 14 päeva jooksul ja la"
type textarea "Нет, возврат будет обработан в течение 14 дней и"
type textarea "Ei, tagasimakse vormistatakse 14 päeva jooksul ja laekub s"
type textarea "Нет, возврат будет обработан в течение 14 дней и будет получен."
type textarea "Ei, tagasimakse vormistatakse 14 päeva jooksul ja laekub samale k"
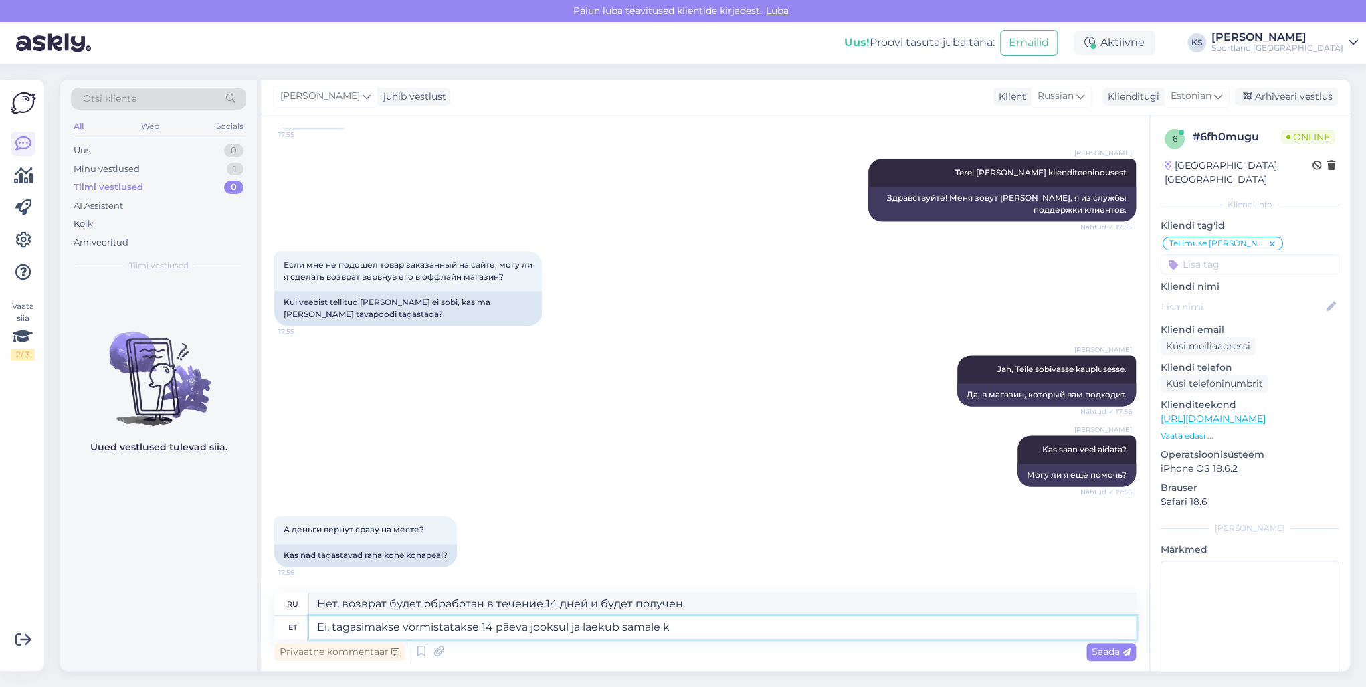
type textarea "Нет, возврат будет обработан в течение 14 дней и отправлен на тот же адрес."
type textarea "Ei, tagasimakse vormistatakse 14 päeva jooksul ja laekub samale kontole m"
type textarea "Нет, возврат будет произведен в течение 14 дней и зачислен на тот же счет."
type textarea "Ei, tagasimakse vormistatakse 14 päeva jooksul ja laekub samale kontole millega…"
type textarea "Нет, возврат будет обработан в течение 14 дней и будет зачислен на тот же счет,…"
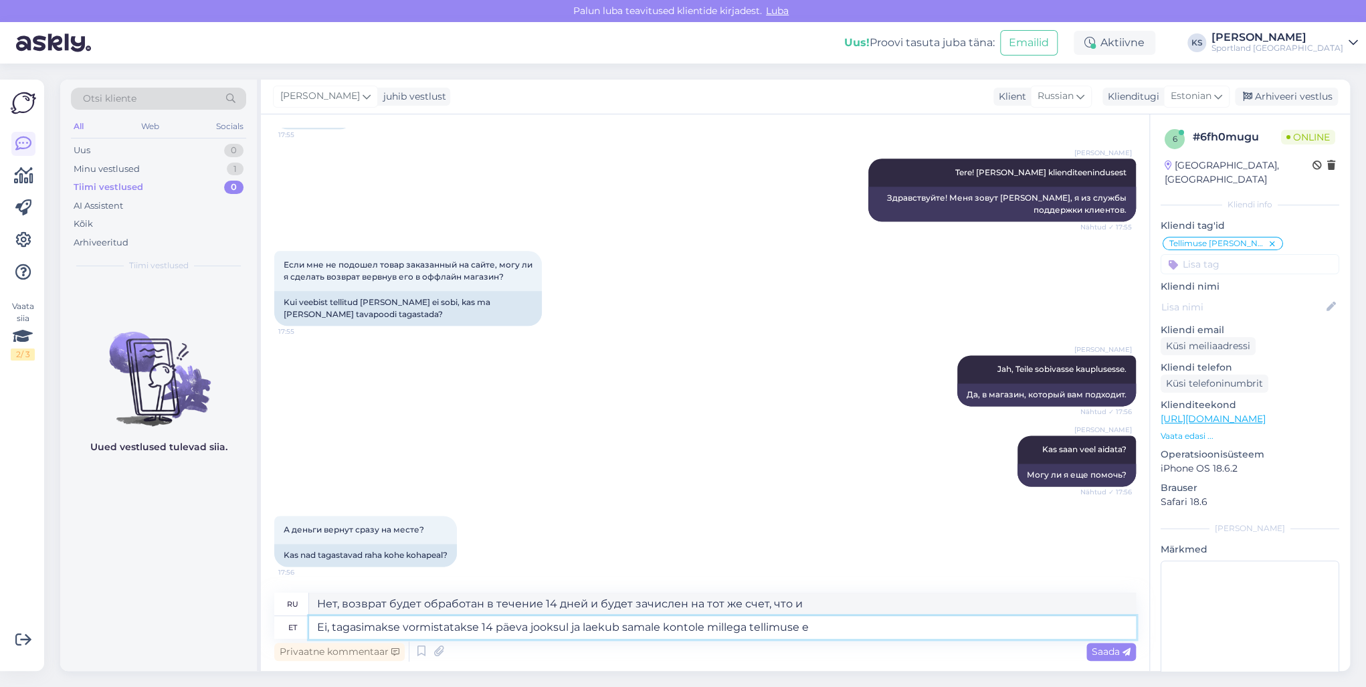
type textarea "Ei, tagasimakse vormistatakse 14 päeva jooksul ja laekub samale kontole millega…"
type textarea "Нет, возврат будет произведен в течение 14 дней и зачислен на тот же счет, что …"
type textarea "Ei, tagasimakse vormistatakse 14 päeva jooksul ja laekub samale kontole millega…"
type textarea "Нет, возврат будет произведен в течение 14 дней и зачислен на тот же счет, на к…"
type textarea "Ei, tagasimakse vormistatakse 14 päeva jooksul ja laekub samale kontole millega…"
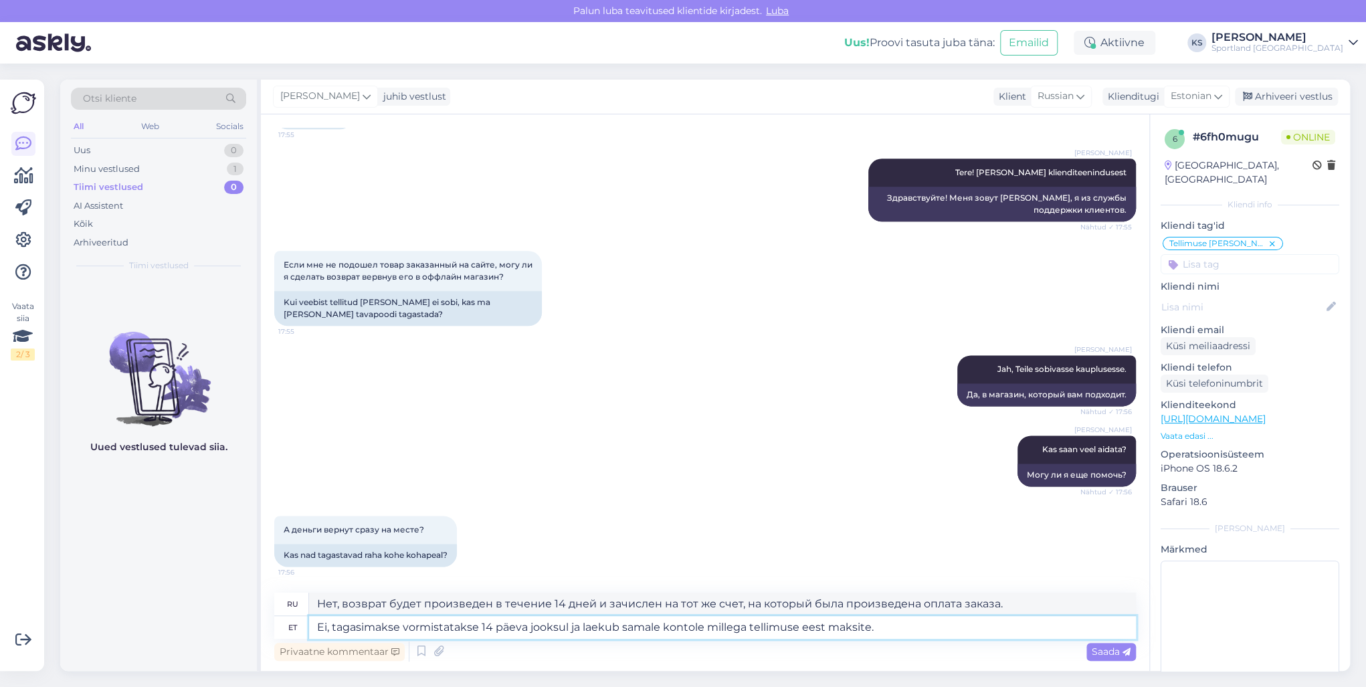
type textarea "Нет, возврат будет произведен в течение 14 дней и зачислен на тот же счет, кото…"
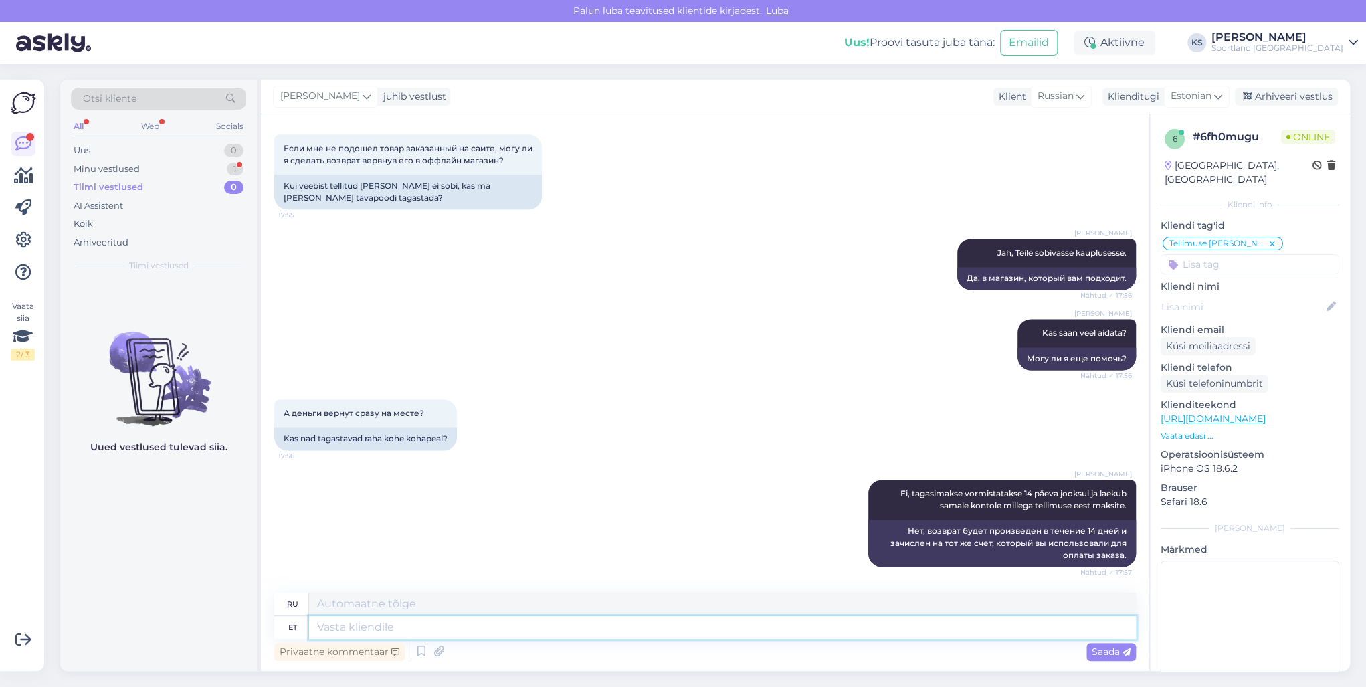
scroll to position [1264, 0]
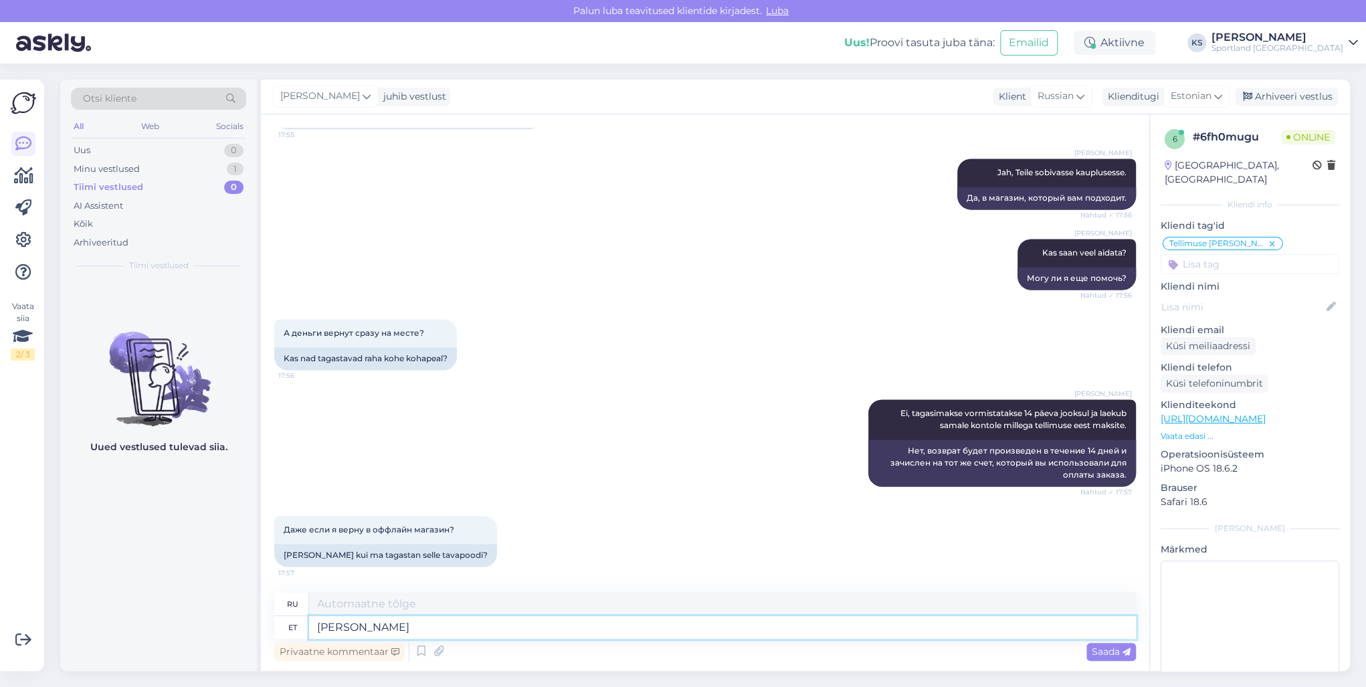
type textarea "Jah"
type textarea "Да"
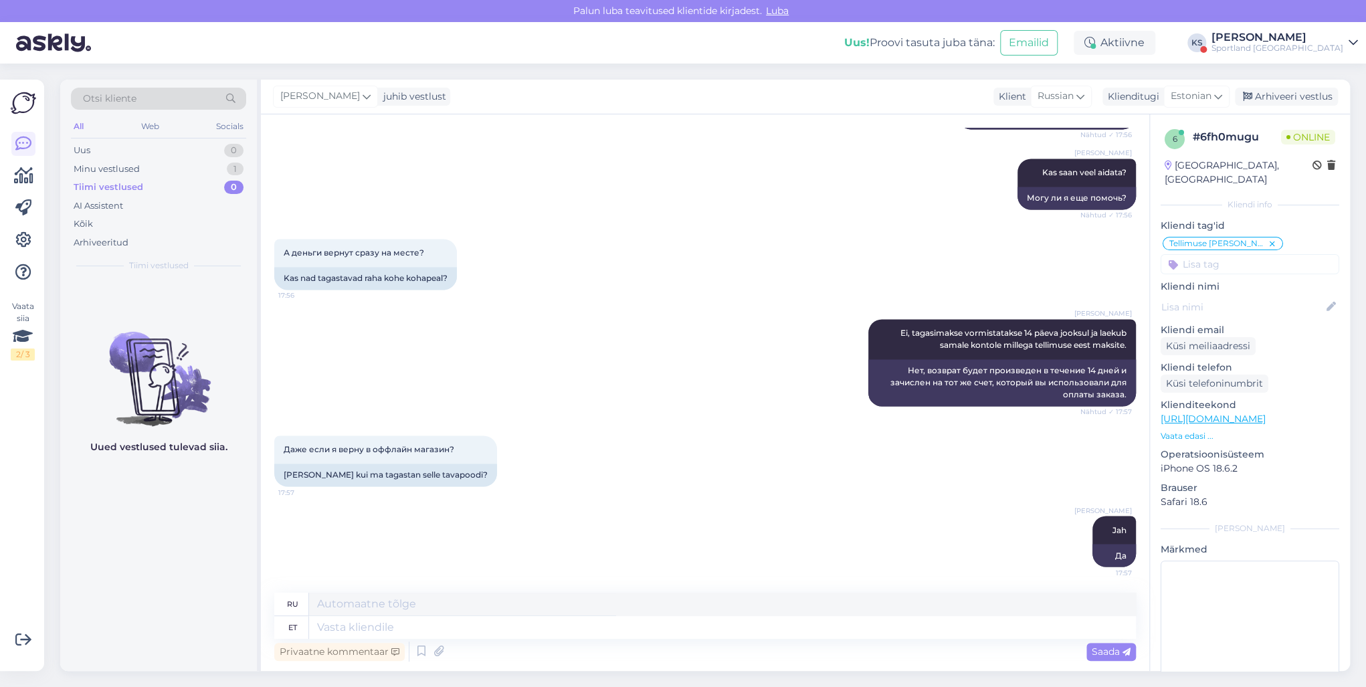
click at [1323, 63] on div "Uus! Proovi tasuta juba täna: Emailid Aktiivne KS Kristina Silm Sportland Eston…" at bounding box center [683, 42] width 1366 height 41
click at [1323, 43] on div "Sportland [GEOGRAPHIC_DATA]" at bounding box center [1277, 48] width 132 height 11
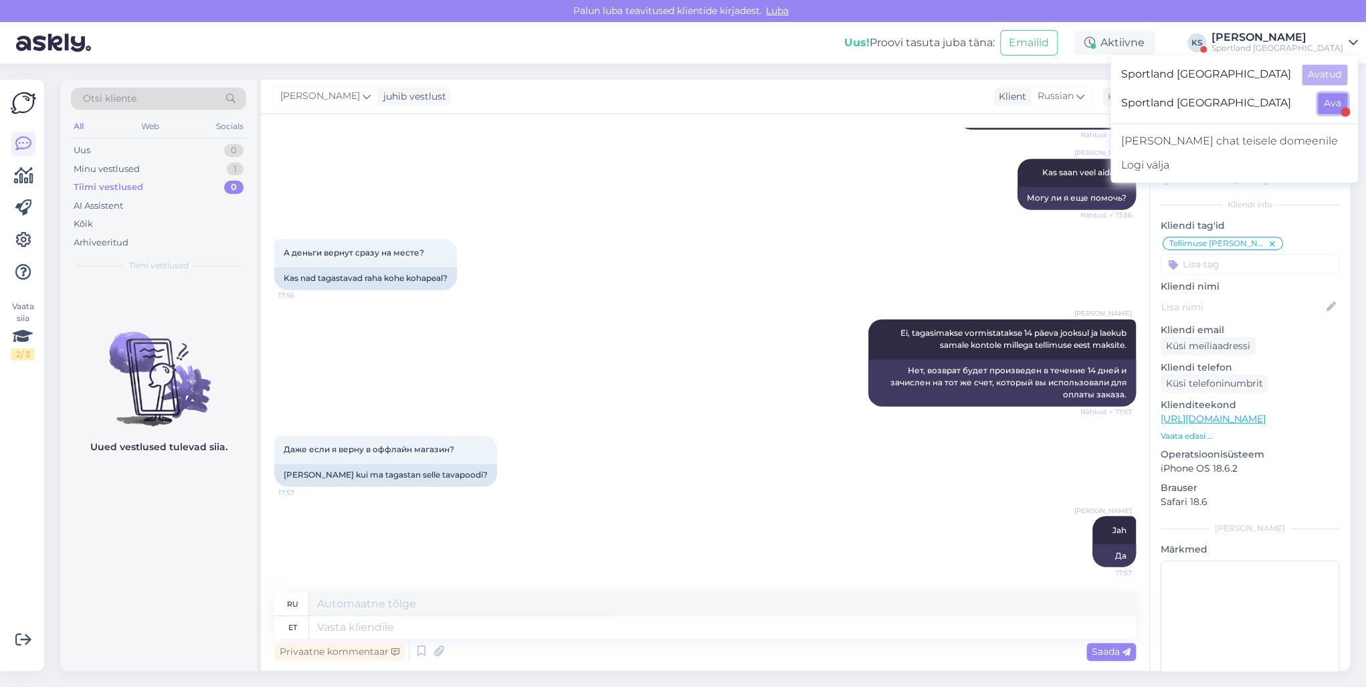
click at [1336, 102] on button "Ava" at bounding box center [1331, 103] width 29 height 21
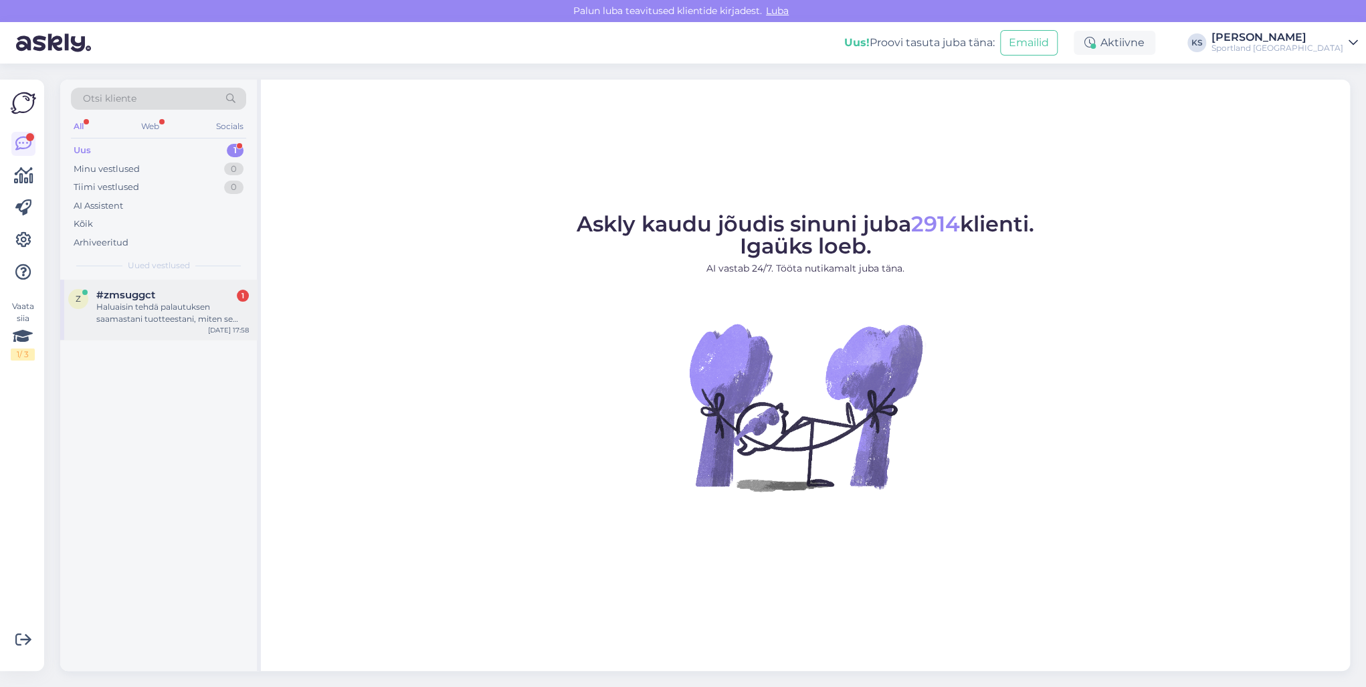
click at [152, 302] on div "Haluaisin tehdä palautuksen saamastani tuotteestani, miten se suoritetaan?" at bounding box center [172, 313] width 152 height 24
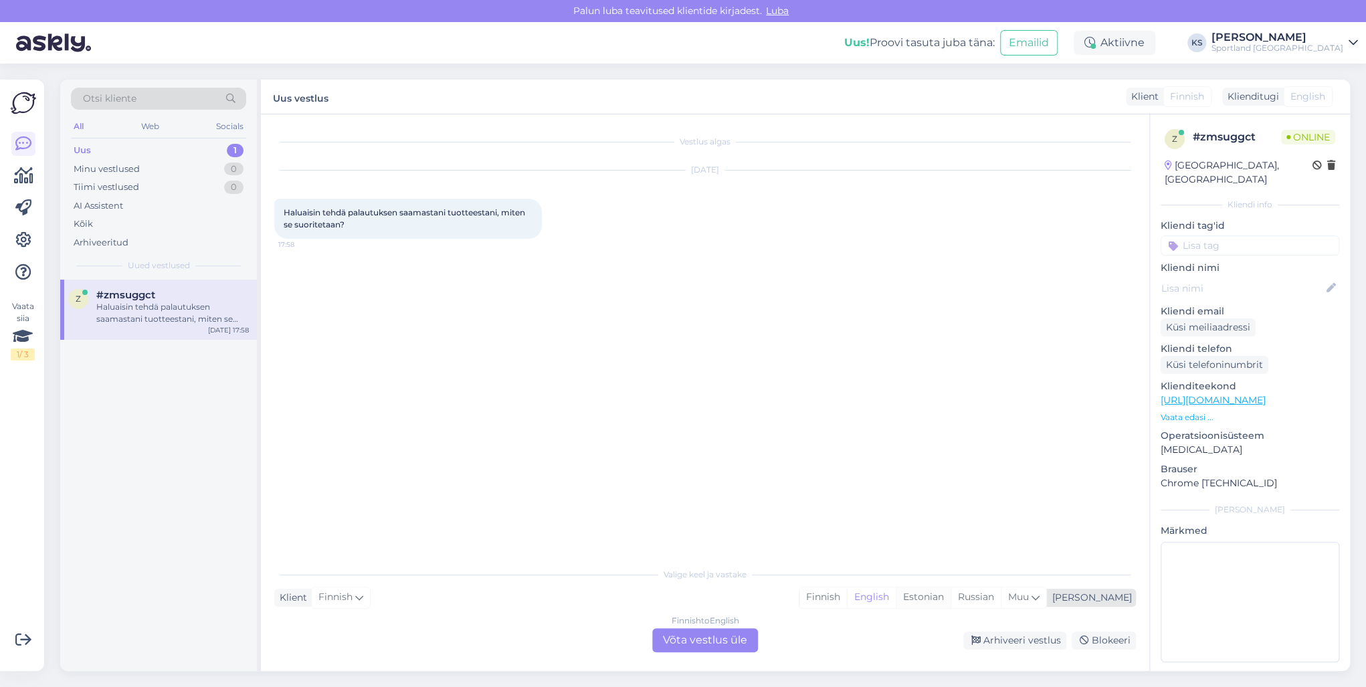
drag, startPoint x: 978, startPoint y: 612, endPoint x: 972, endPoint y: 601, distance: 12.6
click at [978, 611] on div "Valige keel ja vastake Klient Finnish Mina Finnish English Estonian Russian Muu…" at bounding box center [704, 606] width 861 height 92
click at [950, 601] on div "Estonian" at bounding box center [922, 597] width 55 height 20
click at [653, 641] on div "Finnish to Estonian Võta vestlus üle" at bounding box center [705, 640] width 106 height 24
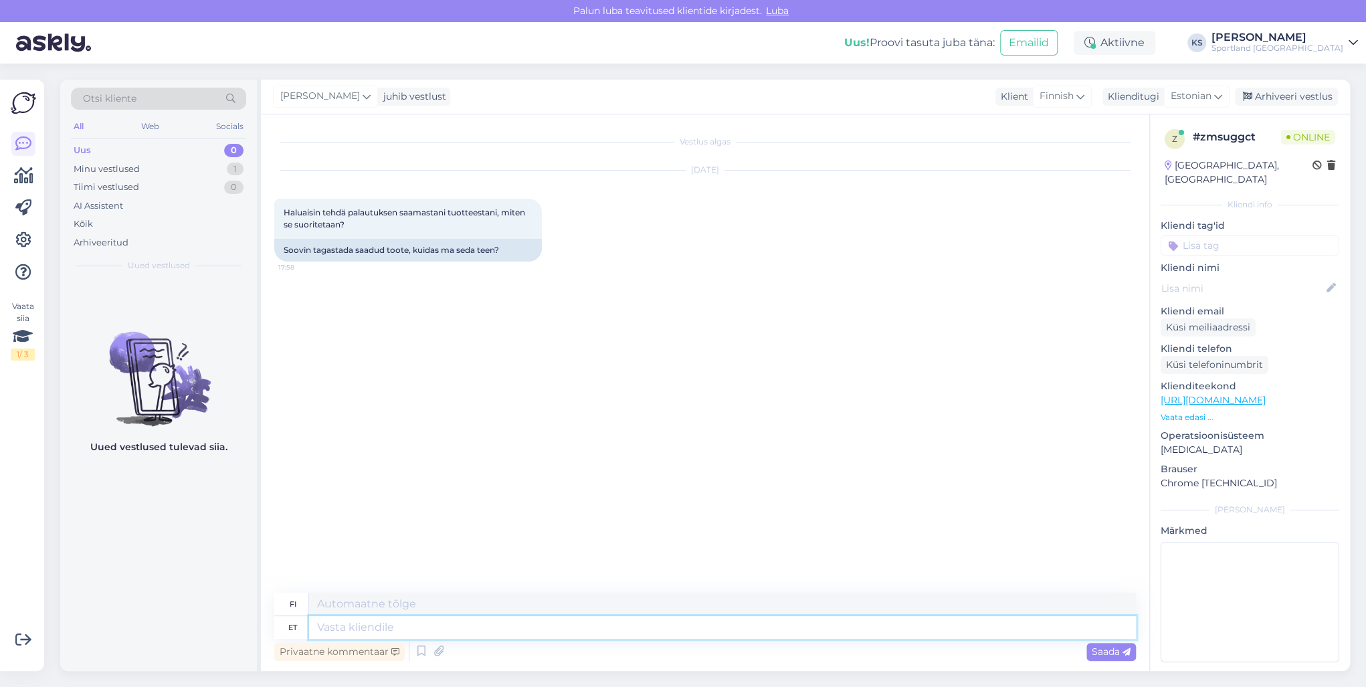
click at [631, 636] on textarea at bounding box center [722, 627] width 827 height 23
type textarea "Tere"
type textarea "Hei"
type textarea "Tere!"
type textarea "Hei!"
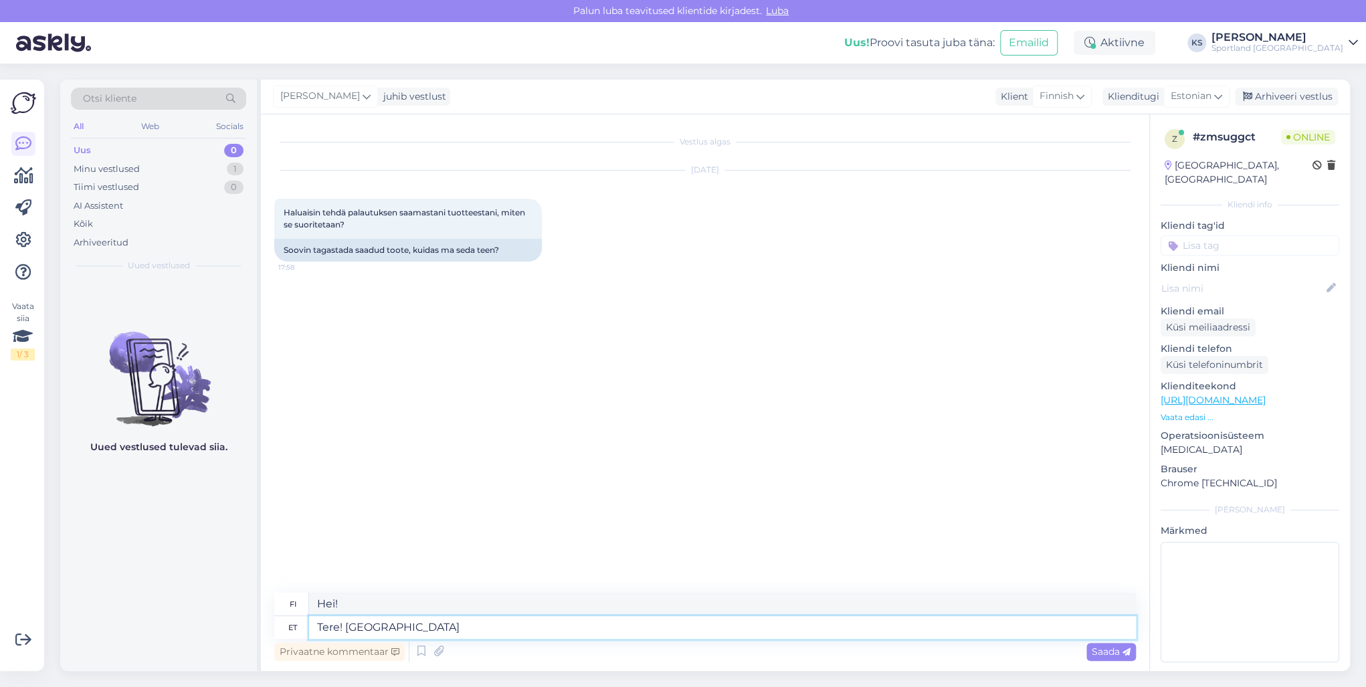
type textarea "Tere! Olen K"
type textarea "Hei! Olen"
type textarea "Tere!"
type textarea "Hei!"
type textarea "P"
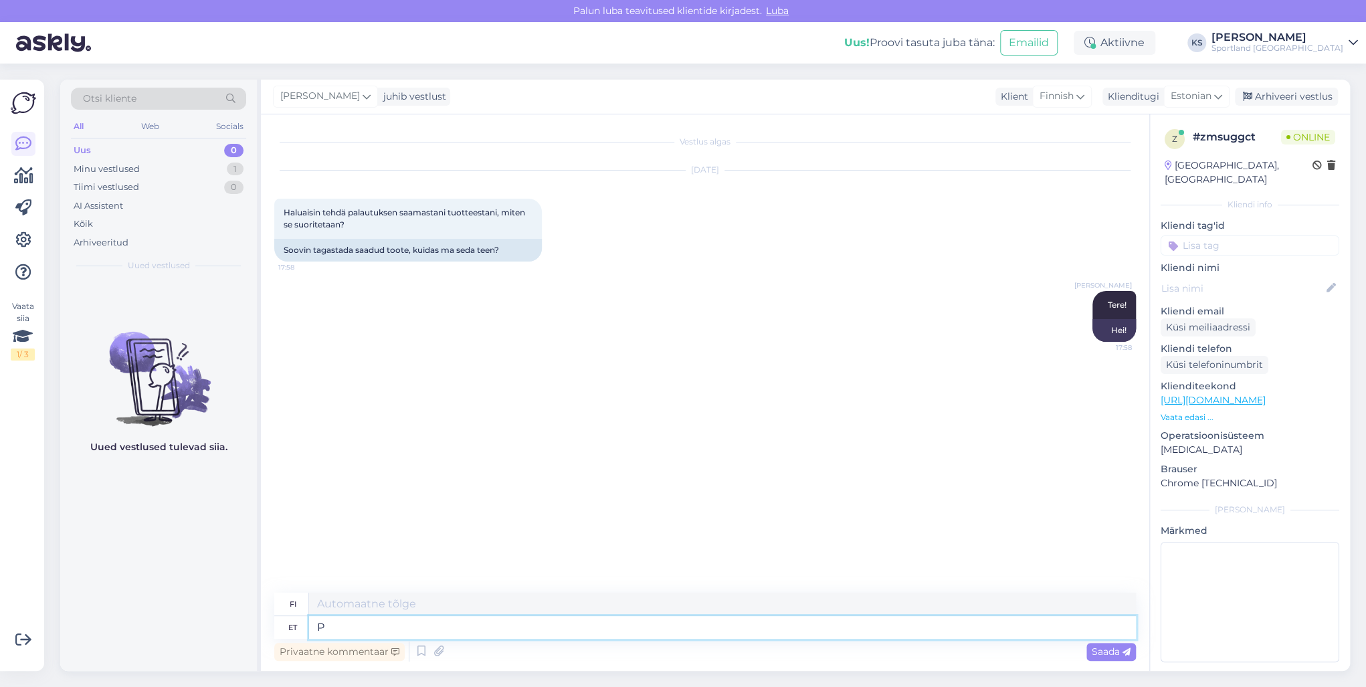
type textarea "Isä"
click at [421, 649] on icon at bounding box center [421, 651] width 16 height 20
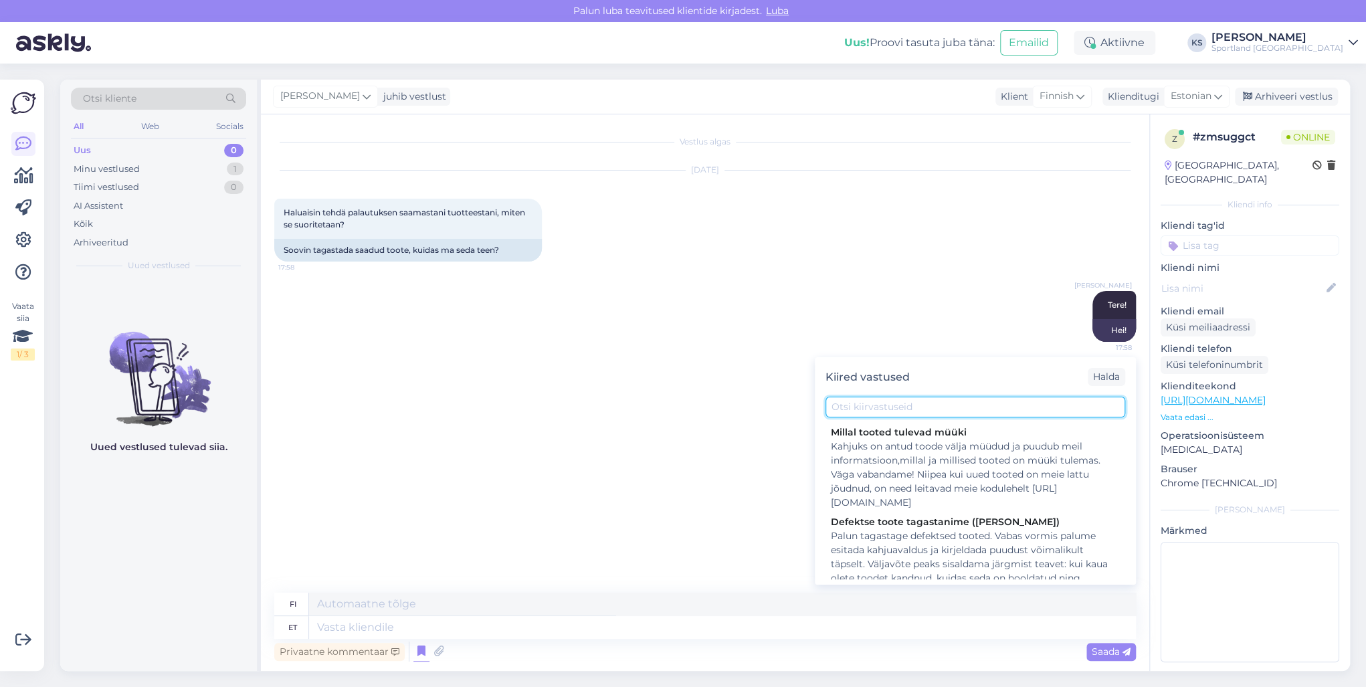
click at [907, 406] on input "text" at bounding box center [975, 407] width 300 height 21
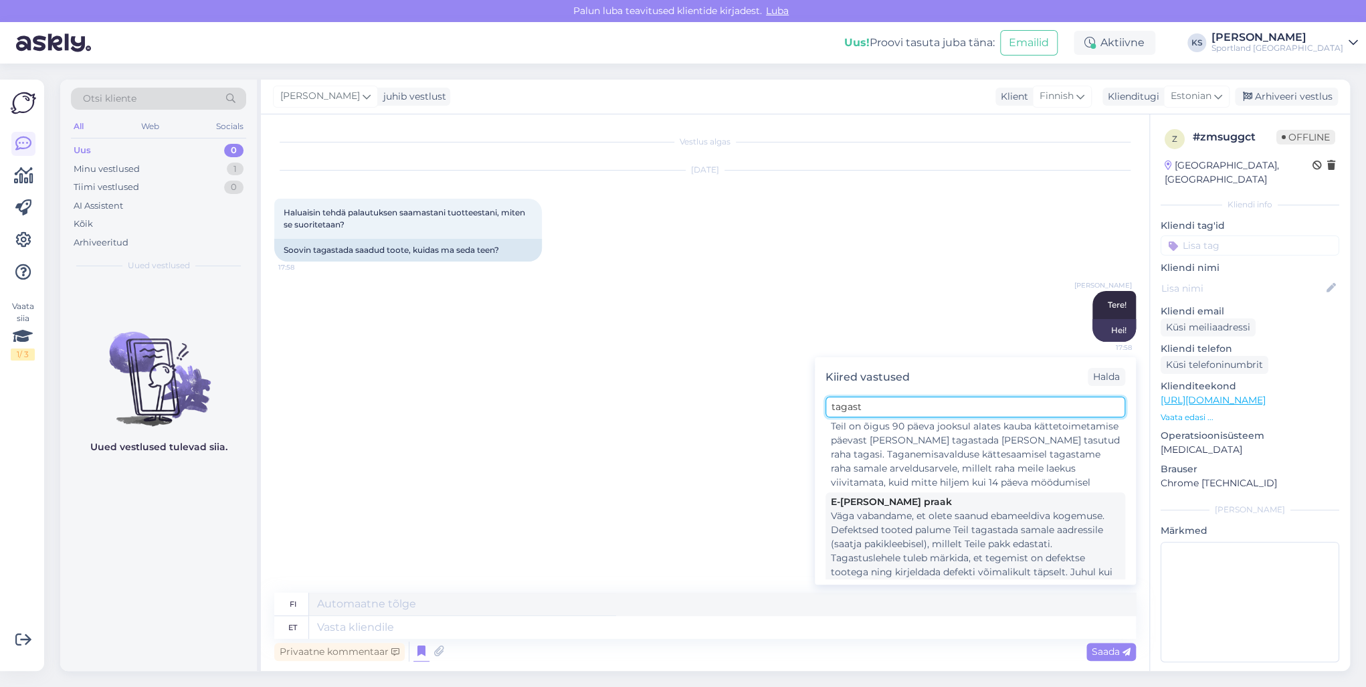
scroll to position [445, 0]
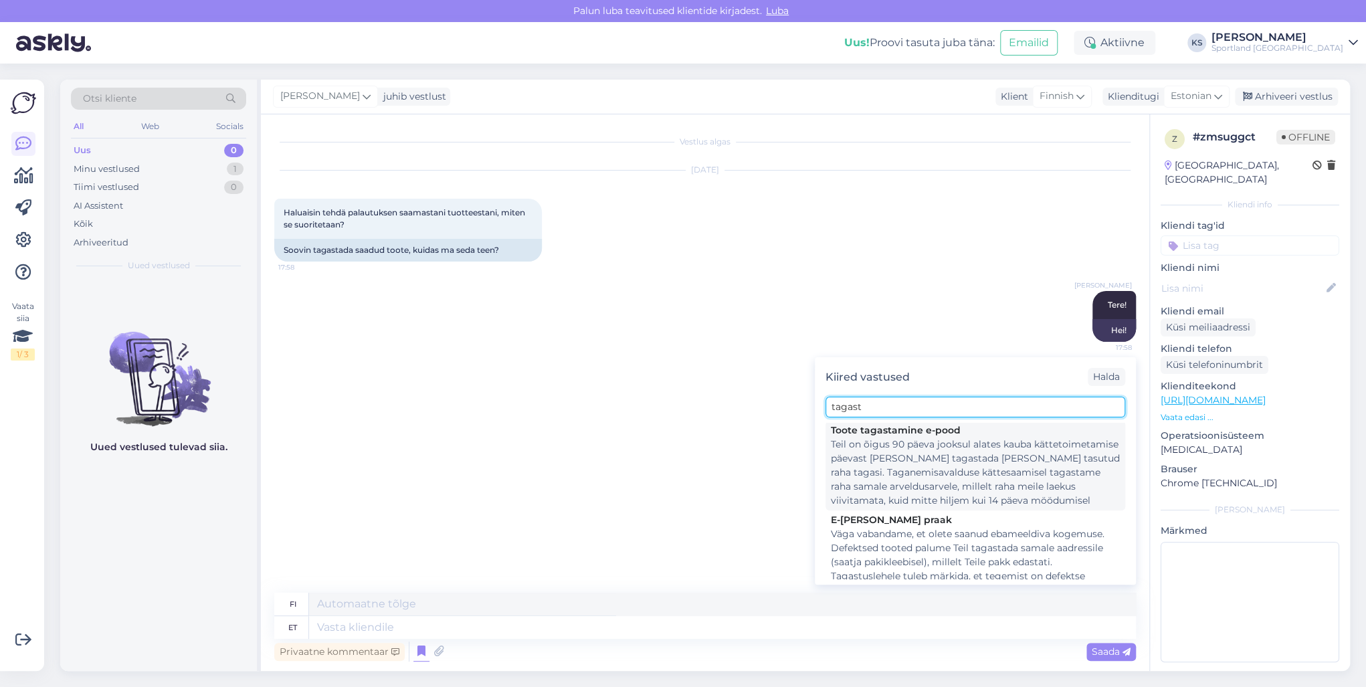
type input "tagast"
click at [915, 468] on div "Teil on õigus 90 päeva jooksul alates kauba kättetoimetamise päevast kaup tagas…" at bounding box center [975, 472] width 289 height 70
type textarea "Sinulla on oikeus palauttaa tuotteet ja saada hyvitys 90 päivän kuluessa toimit…"
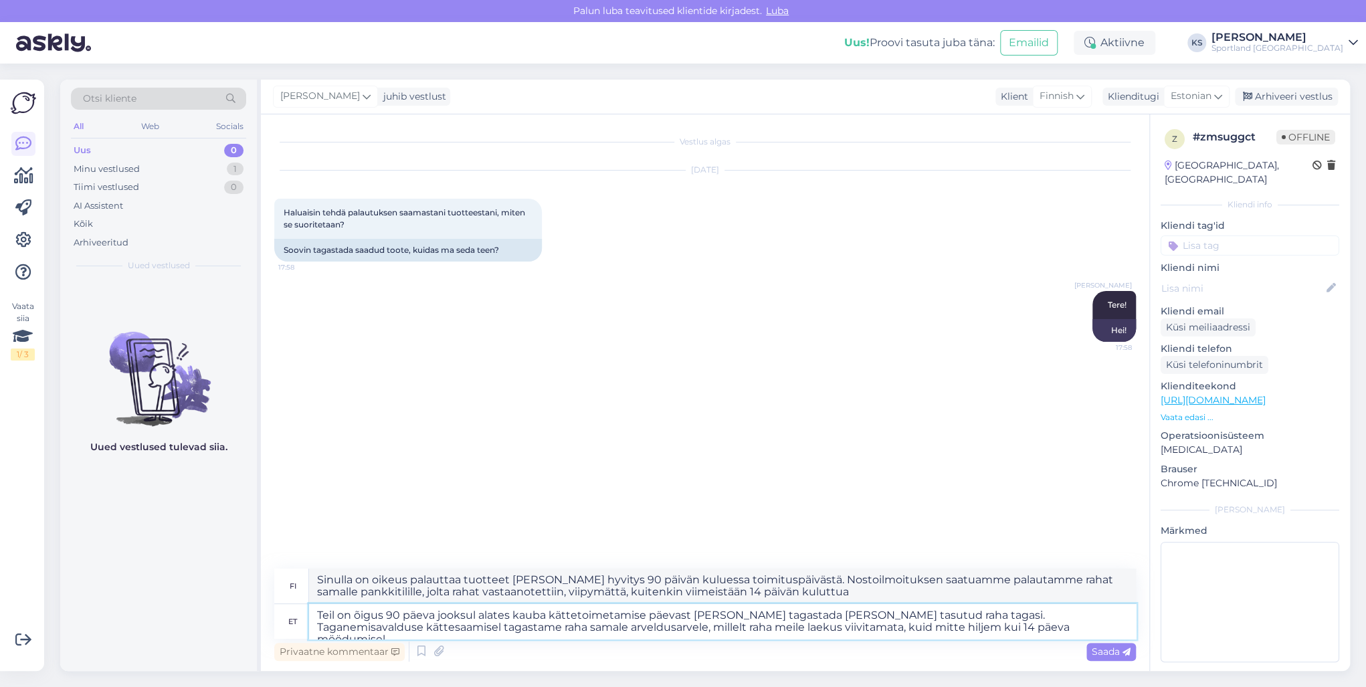
click at [929, 612] on textarea "Teil on õigus 90 päeva jooksul alates kauba kättetoimetamise päevast kaup tagas…" at bounding box center [722, 621] width 827 height 35
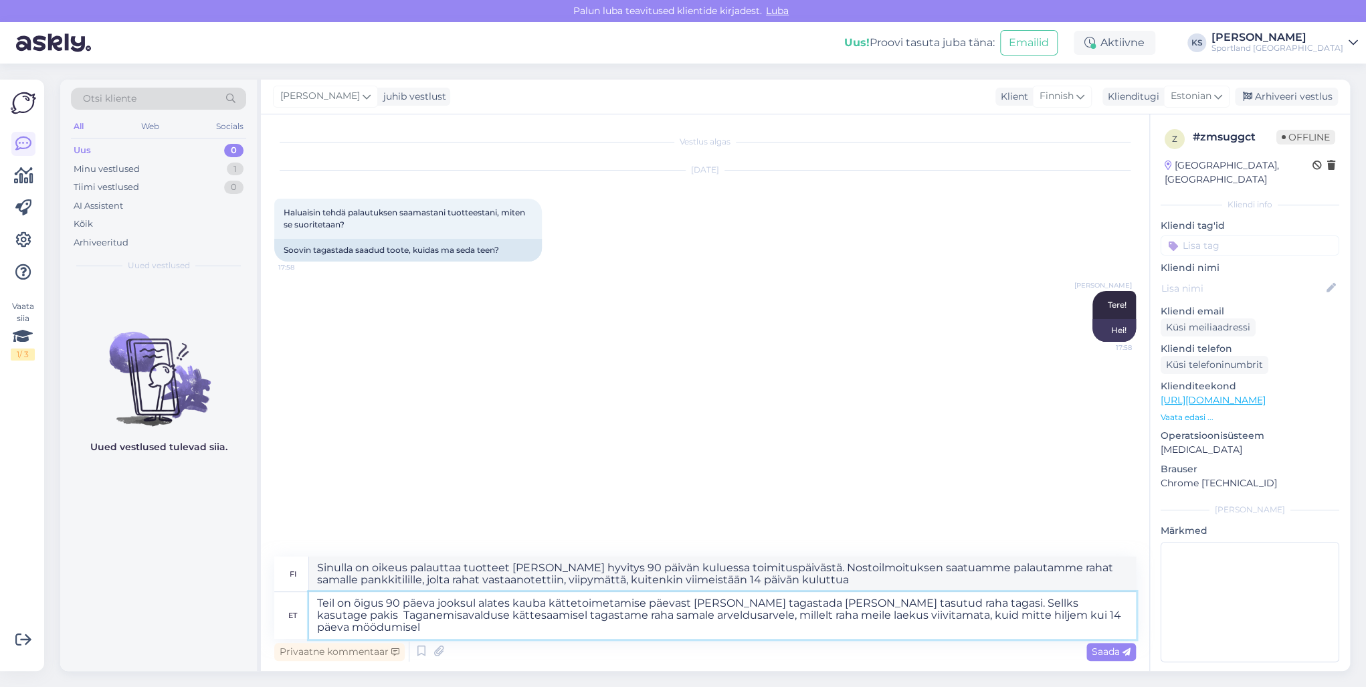
type textarea "Teil on õigus 90 päeva jooksul alates kauba kättetoimetamise päevast kaup tagas…"
type textarea "Sinulla on oikeus palauttaa tavarat ja saada hyvitys 90 päivän kuluessa tavaran…"
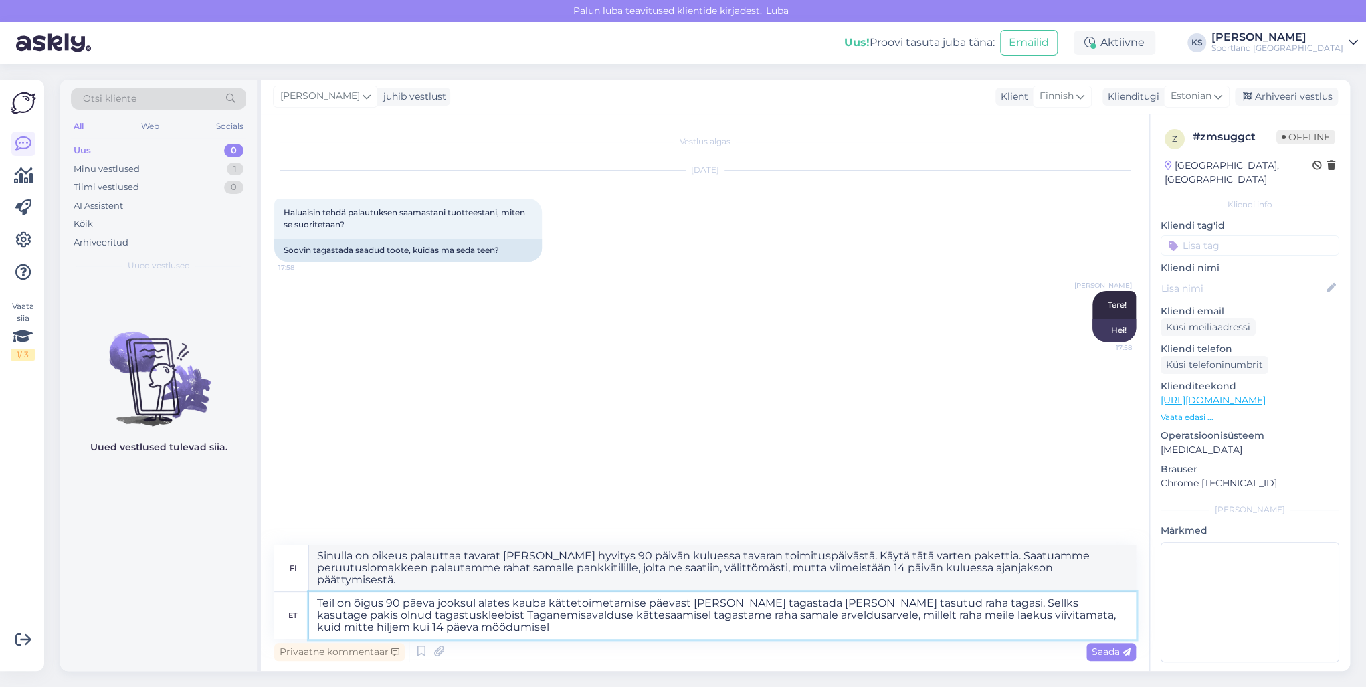
type textarea "Teil on õigus 90 päeva jooksul alates kauba kättetoimetamise päevast kaup tagas…"
type textarea "Sinulla on oikeus palauttaa tavarat ja saada hyvitys 90 päivän kuluessa tavaran…"
click at [944, 594] on textarea "Teil on õigus 90 päeva jooksul alates kauba kättetoimetamise päevast kaup tagas…" at bounding box center [722, 615] width 827 height 47
click at [945, 598] on textarea "Teil on õigus 90 päeva jooksul alates kauba kättetoimetamise päevast kaup tagas…" at bounding box center [722, 615] width 827 height 47
click at [949, 599] on textarea "Teil on õigus 90 päeva jooksul alates kauba kättetoimetamise päevast kaup tagas…" at bounding box center [722, 615] width 827 height 47
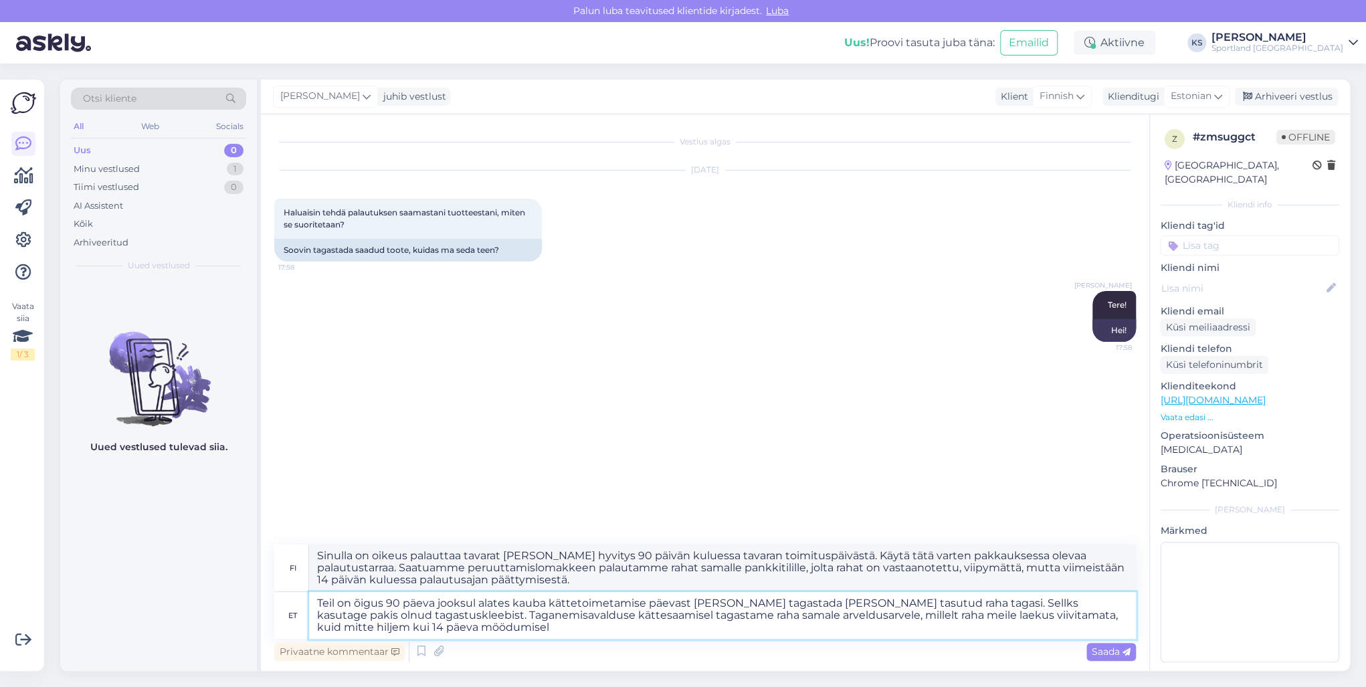
type textarea "Teil on õigus 90 päeva jooksul alates kauba kättetoimetamise päevast kaup tagas…"
type textarea "Sinulla on oikeus palauttaa tavarat ja saada hyvitys 90 päivän kuluessa tavaroi…"
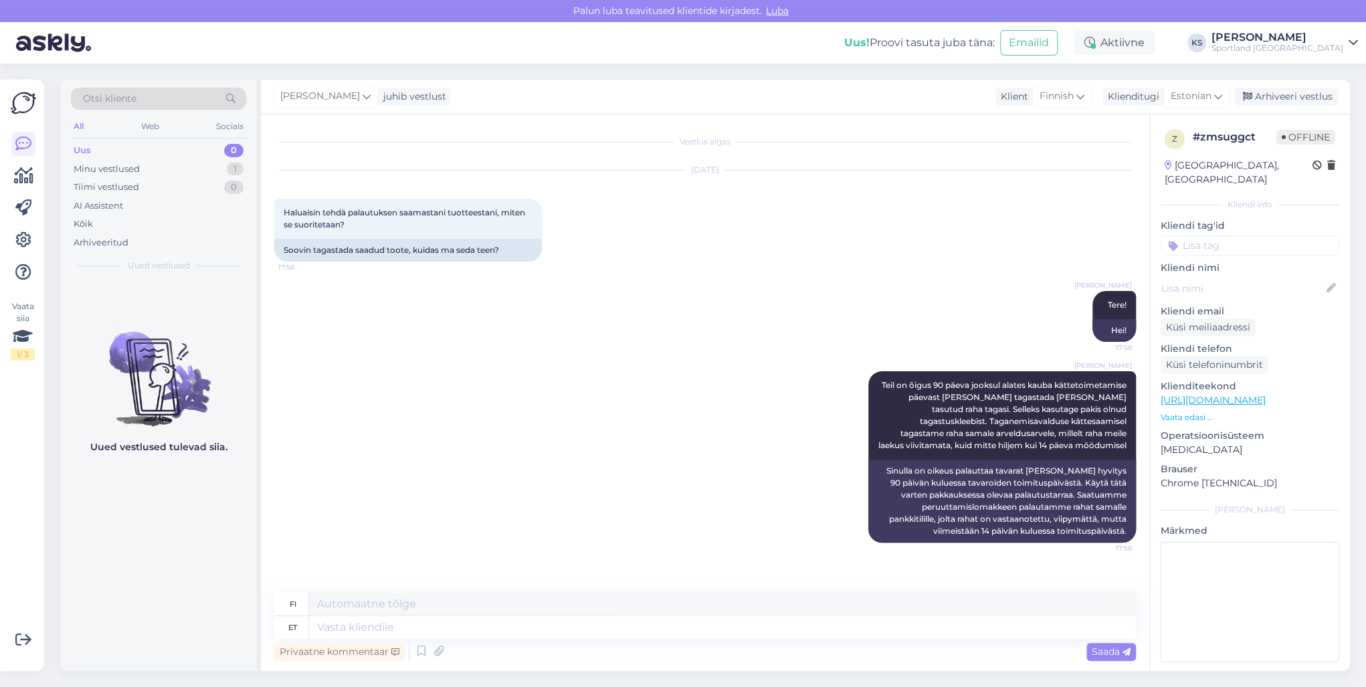
click at [1243, 235] on input at bounding box center [1249, 245] width 179 height 20
type input "tagas"
click at [1267, 293] on span "E-poe tagastus" at bounding box center [1249, 297] width 107 height 8
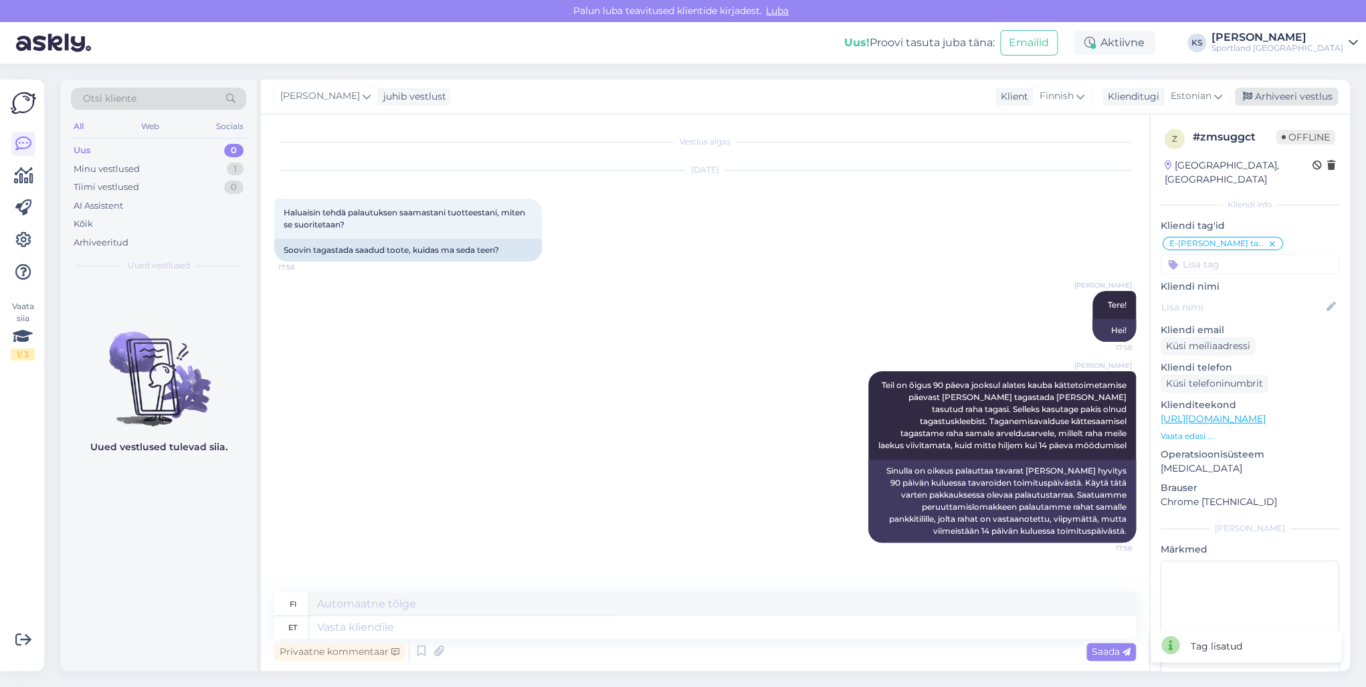
click at [1281, 98] on div "Arhiveeri vestlus" at bounding box center [1285, 97] width 103 height 18
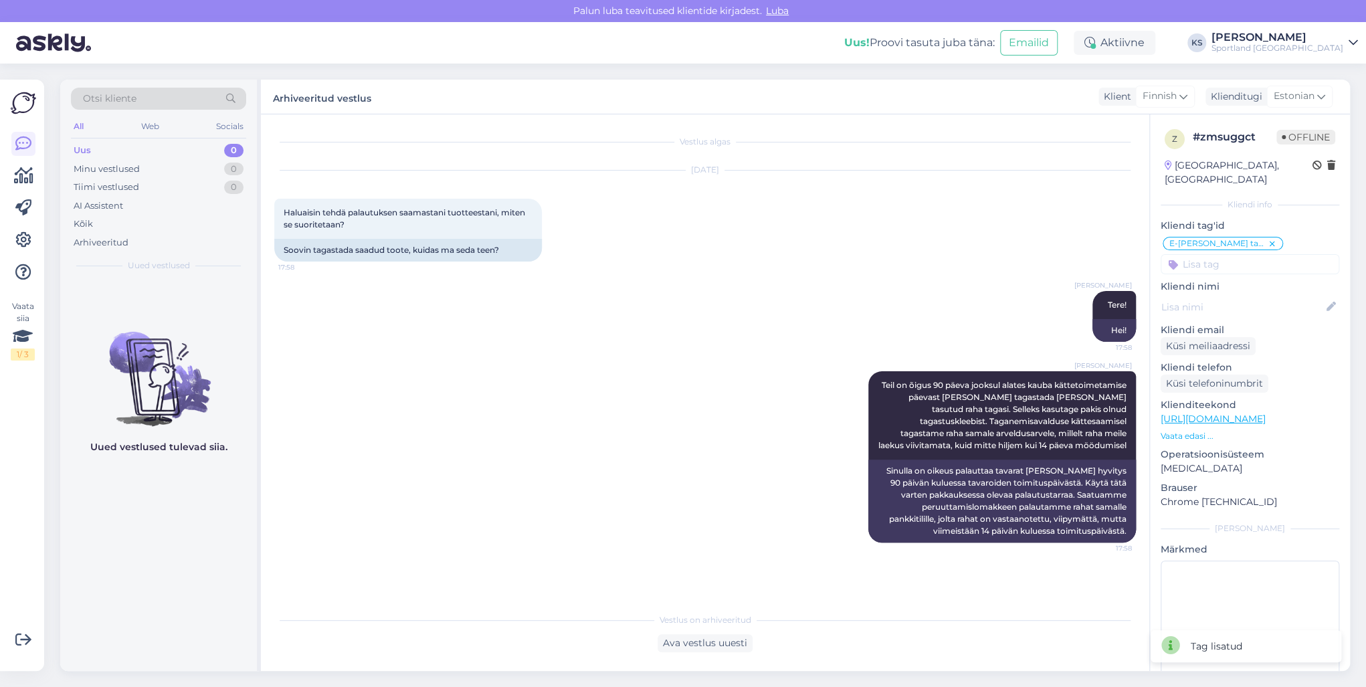
click at [1298, 47] on div "Sportland Finland" at bounding box center [1277, 48] width 132 height 11
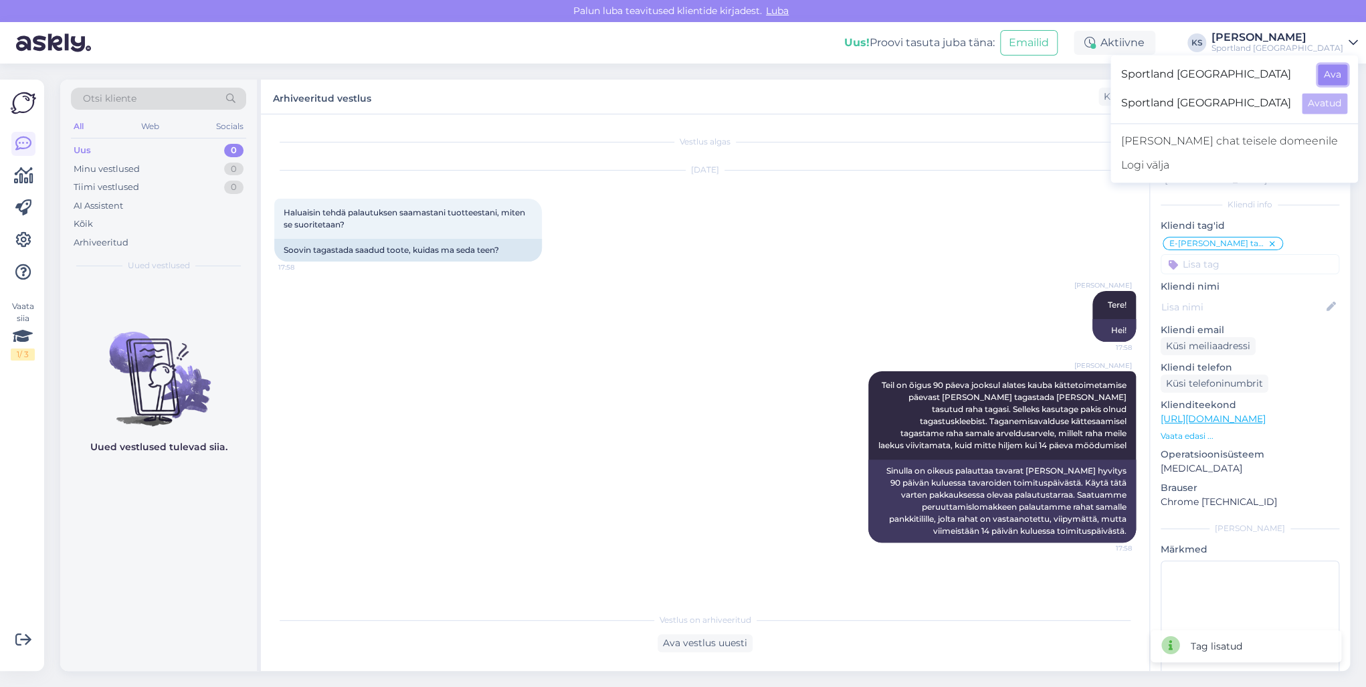
click at [1332, 70] on button "Ava" at bounding box center [1331, 74] width 29 height 21
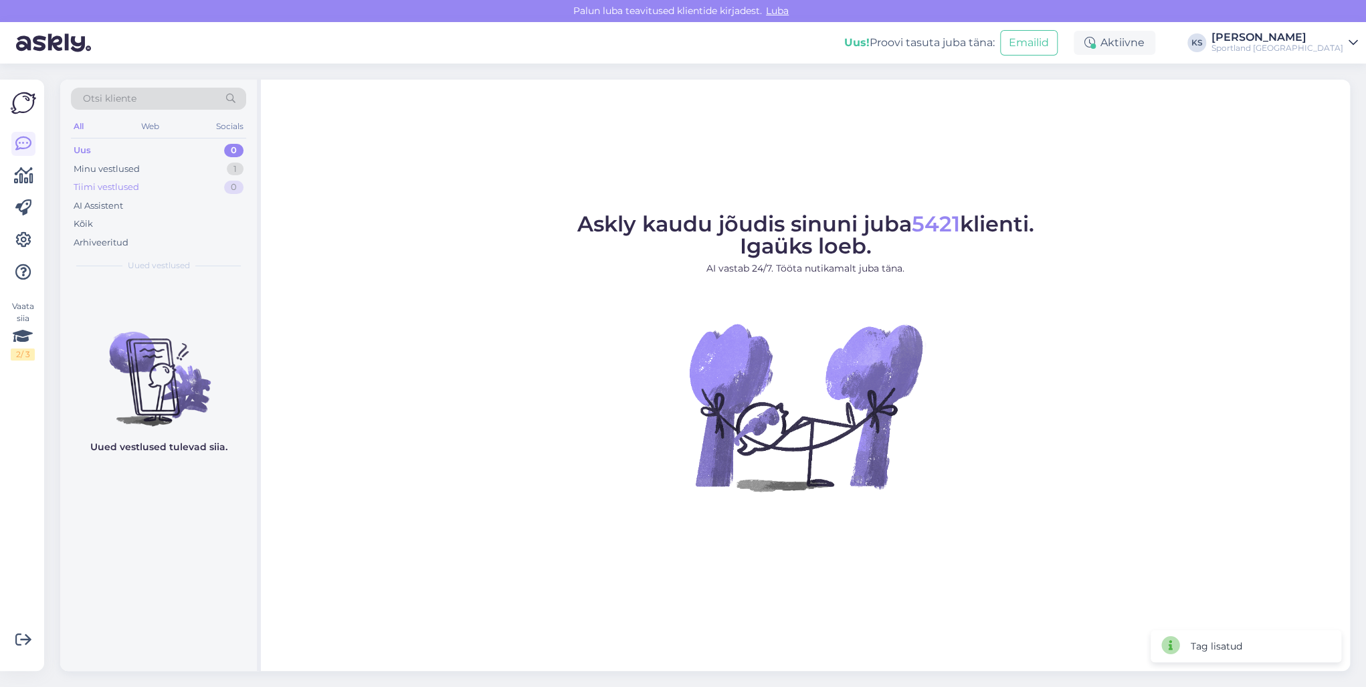
click at [231, 178] on div "Tiimi vestlused 0" at bounding box center [158, 187] width 175 height 19
click at [228, 173] on div "Minu vestlused 1" at bounding box center [158, 169] width 175 height 19
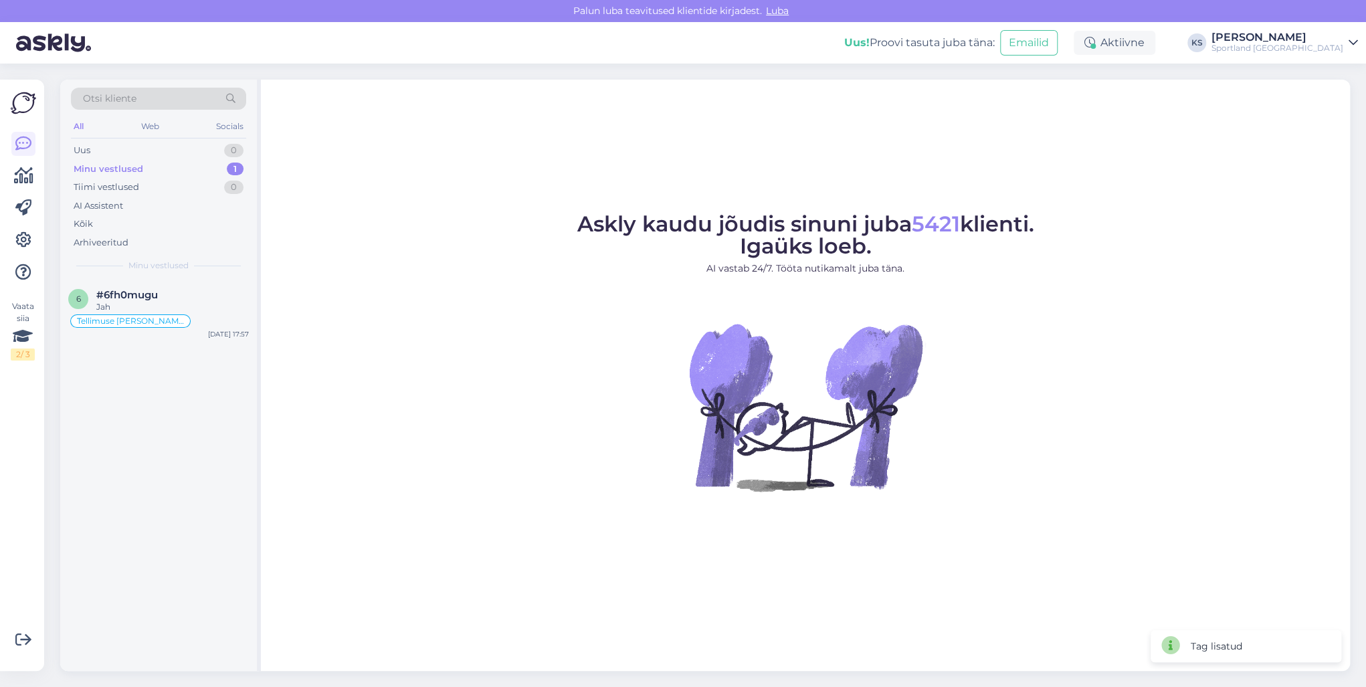
click at [233, 299] on div "#6fh0mugu" at bounding box center [172, 295] width 152 height 12
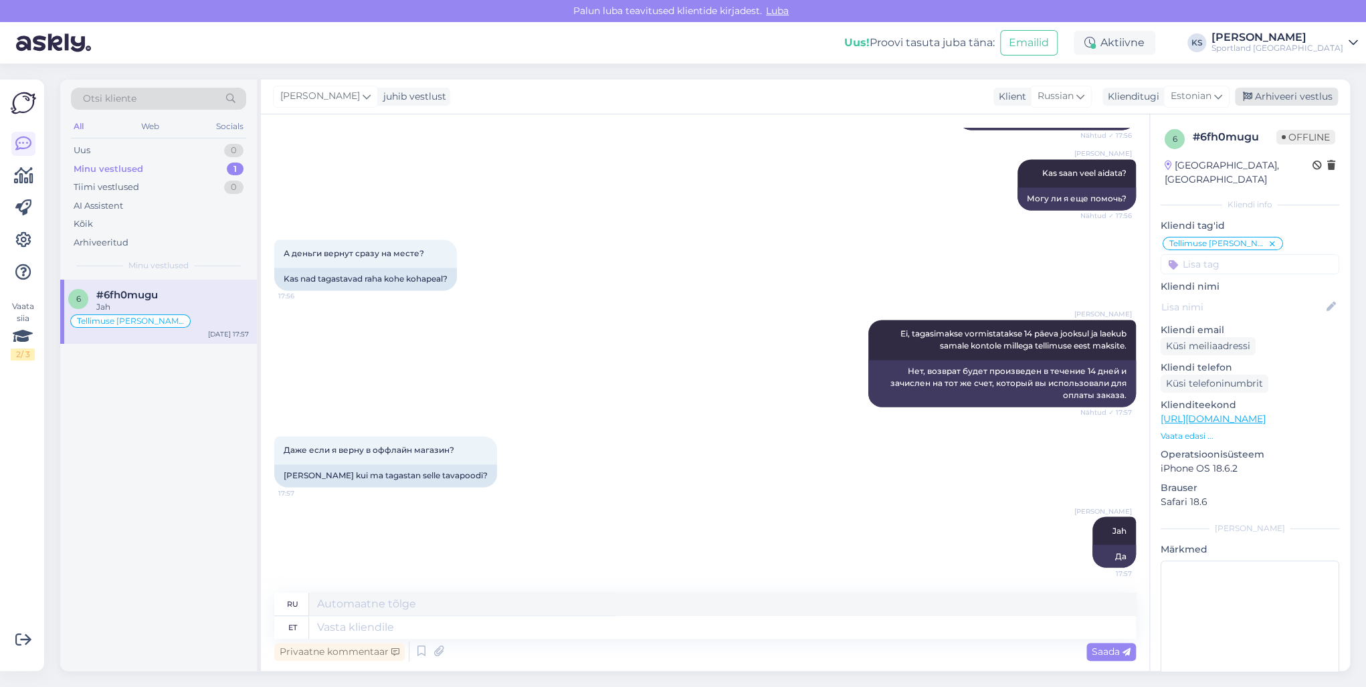
click at [1275, 94] on div "Arhiveeri vestlus" at bounding box center [1285, 97] width 103 height 18
